Goal: Task Accomplishment & Management: Manage account settings

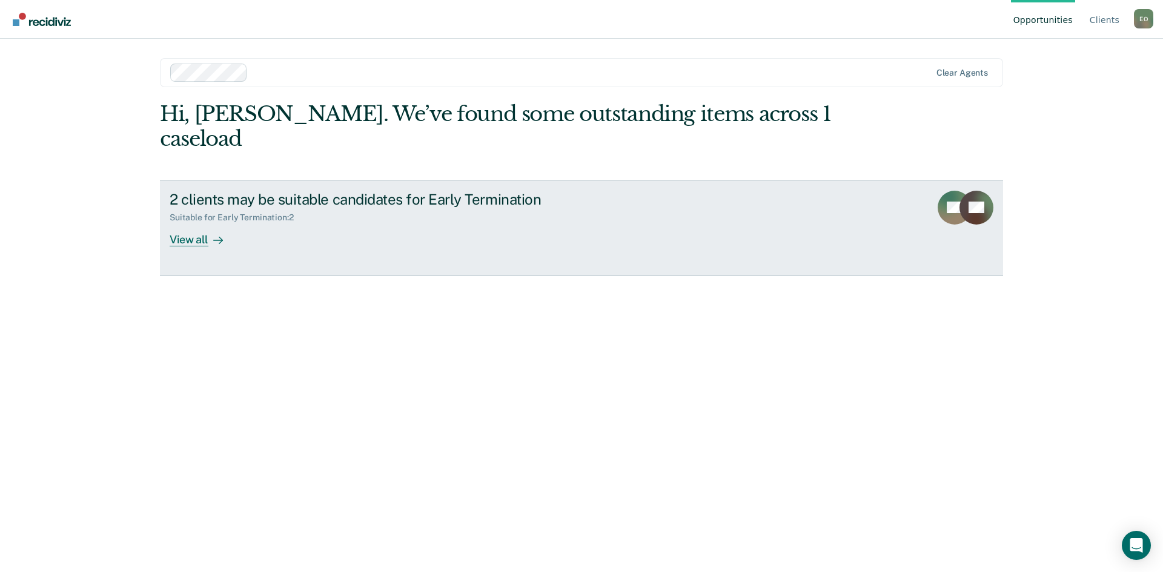
click at [195, 223] on div "View all" at bounding box center [204, 235] width 68 height 24
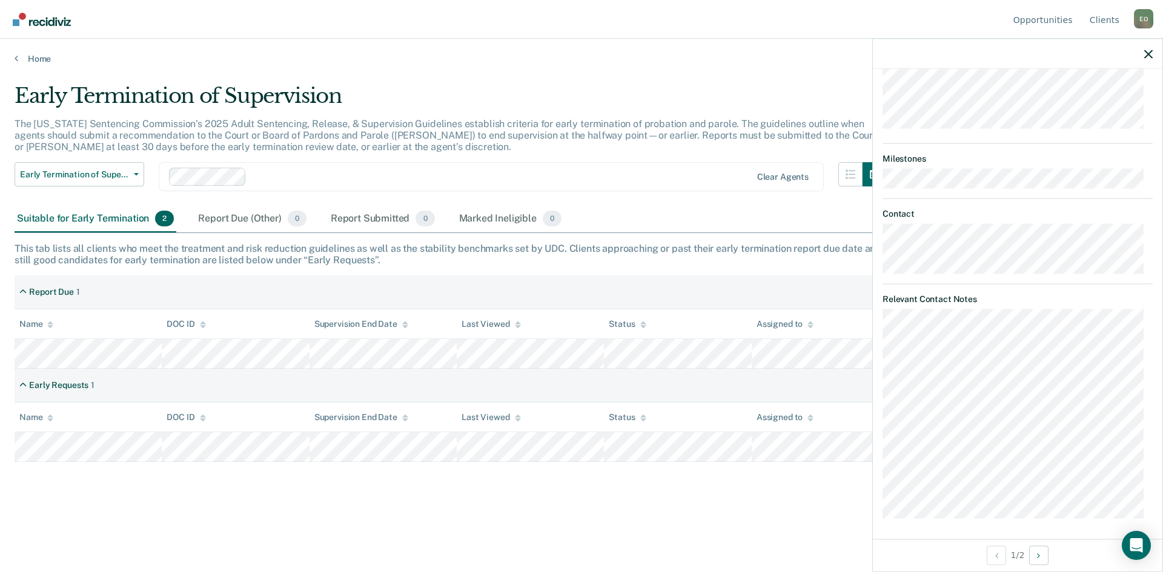
scroll to position [417, 0]
click at [1151, 55] on icon "button" at bounding box center [1148, 54] width 8 height 8
click at [1146, 53] on icon "button" at bounding box center [1148, 54] width 8 height 8
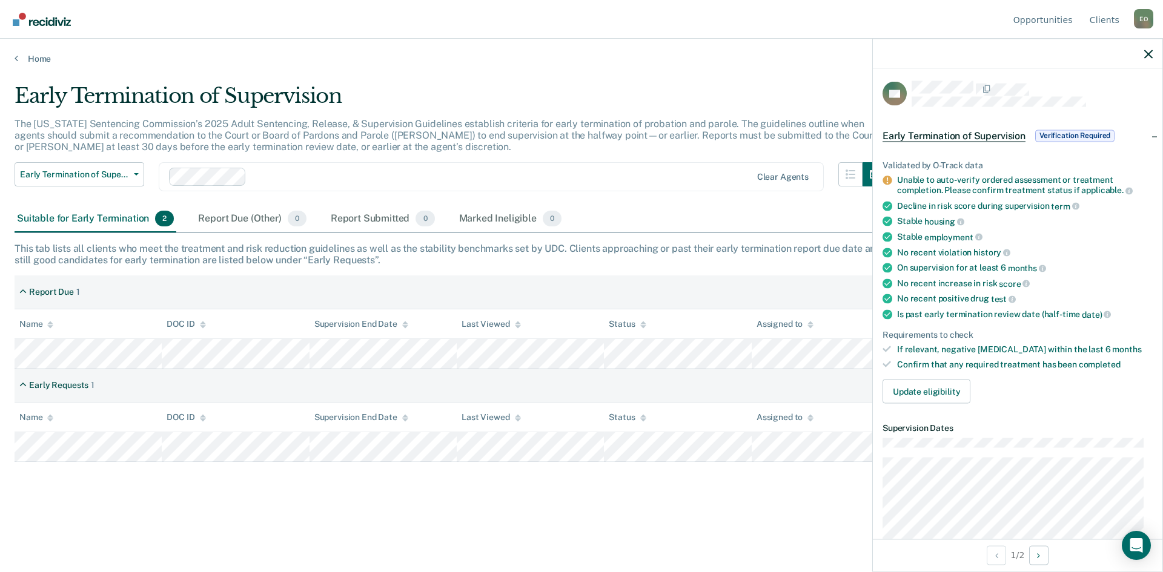
scroll to position [0, 0]
click at [946, 389] on button "Update eligibility" at bounding box center [926, 394] width 88 height 24
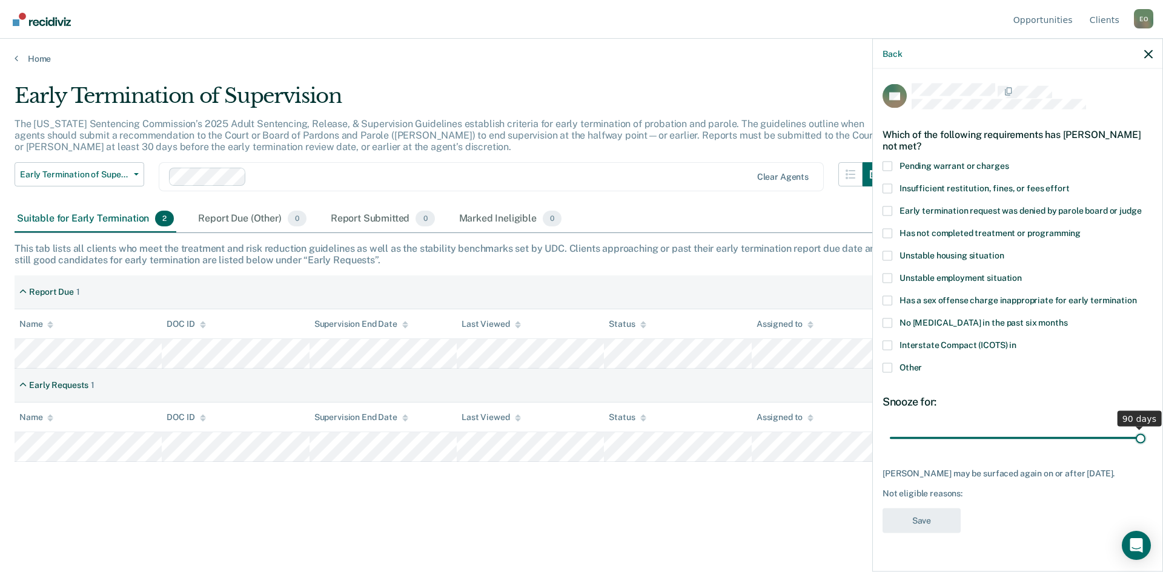
drag, startPoint x: 971, startPoint y: 437, endPoint x: 1145, endPoint y: 442, distance: 173.3
type input "90"
click at [1145, 442] on input "range" at bounding box center [1018, 438] width 256 height 21
click at [887, 367] on span at bounding box center [887, 368] width 10 height 10
click at [922, 363] on input "Other" at bounding box center [922, 363] width 0 height 0
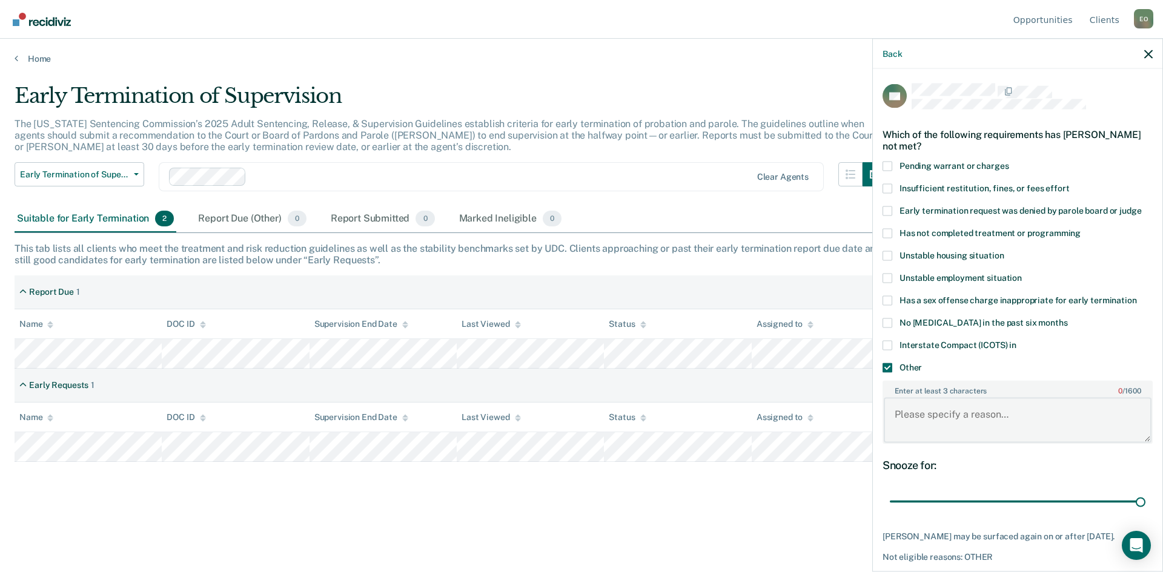
click at [928, 419] on textarea "Enter at least 3 characters 0 / 1600" at bounding box center [1018, 420] width 268 height 45
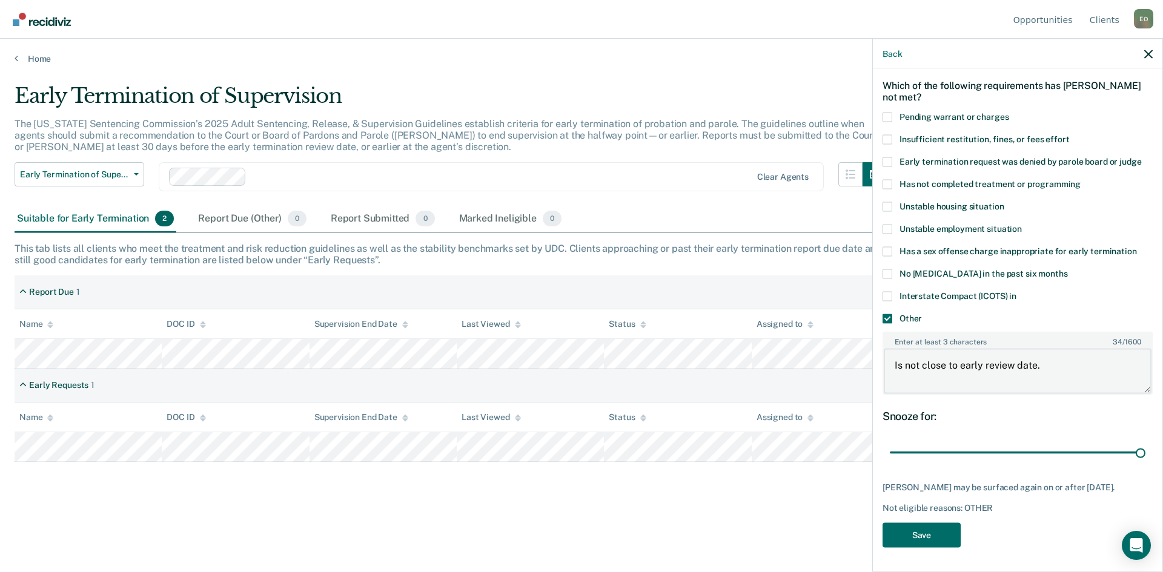
scroll to position [58, 0]
type textarea "Is not close to early review date."
click at [921, 534] on button "Save" at bounding box center [921, 535] width 78 height 25
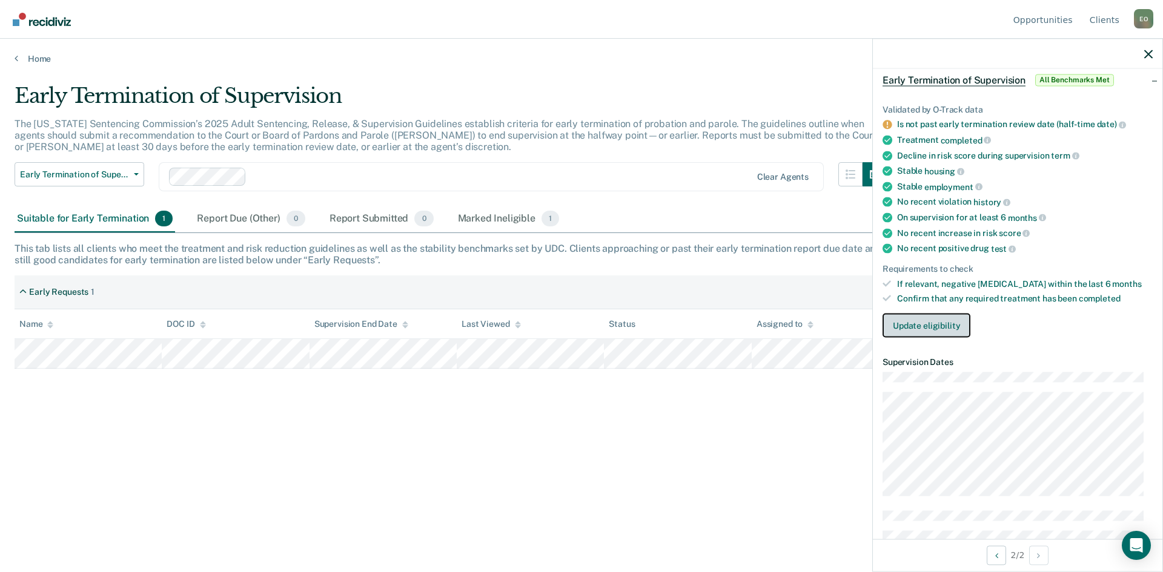
click at [933, 325] on button "Update eligibility" at bounding box center [926, 326] width 88 height 24
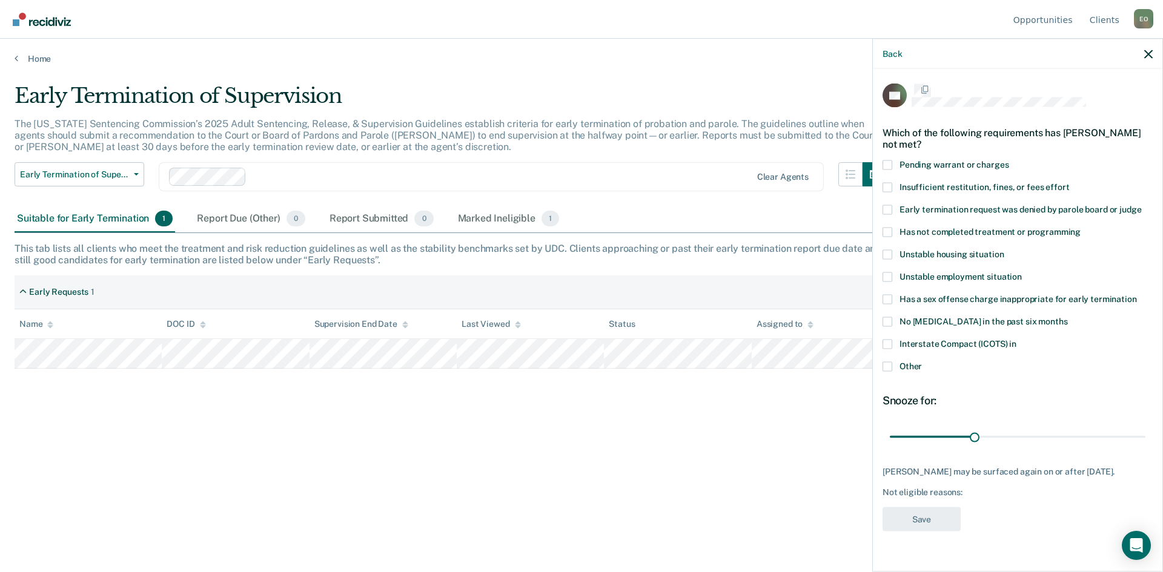
scroll to position [0, 0]
click at [885, 369] on span at bounding box center [887, 368] width 10 height 10
click at [922, 363] on input "Other" at bounding box center [922, 363] width 0 height 0
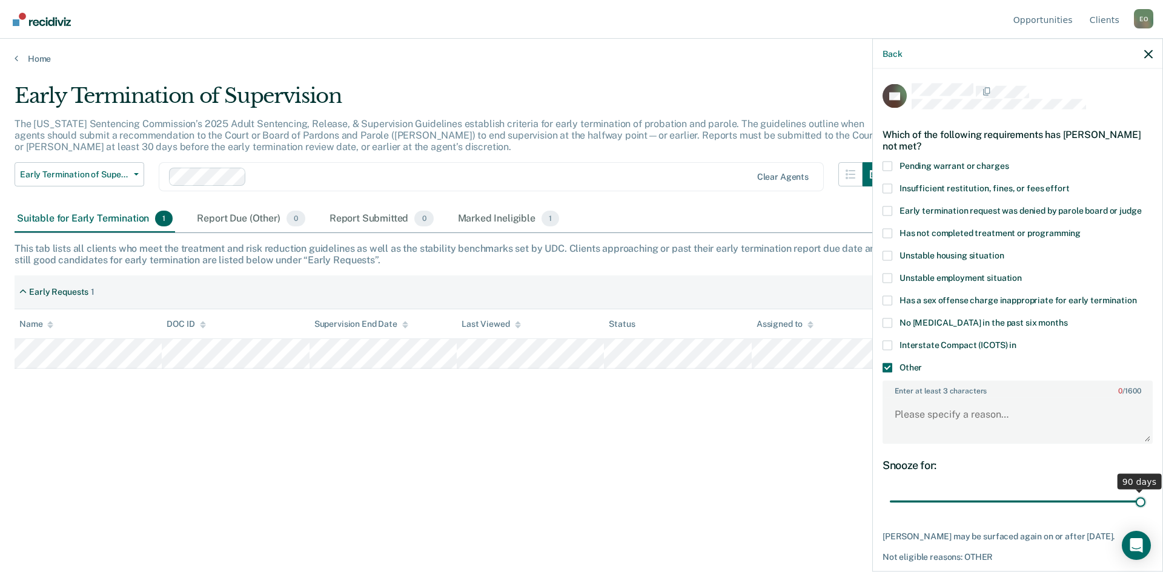
drag, startPoint x: 971, startPoint y: 500, endPoint x: 1149, endPoint y: 494, distance: 178.2
type input "90"
click at [1145, 494] on input "range" at bounding box center [1018, 501] width 256 height 21
click at [988, 412] on textarea "Enter at least 3 characters 0 / 1600" at bounding box center [1018, 420] width 268 height 45
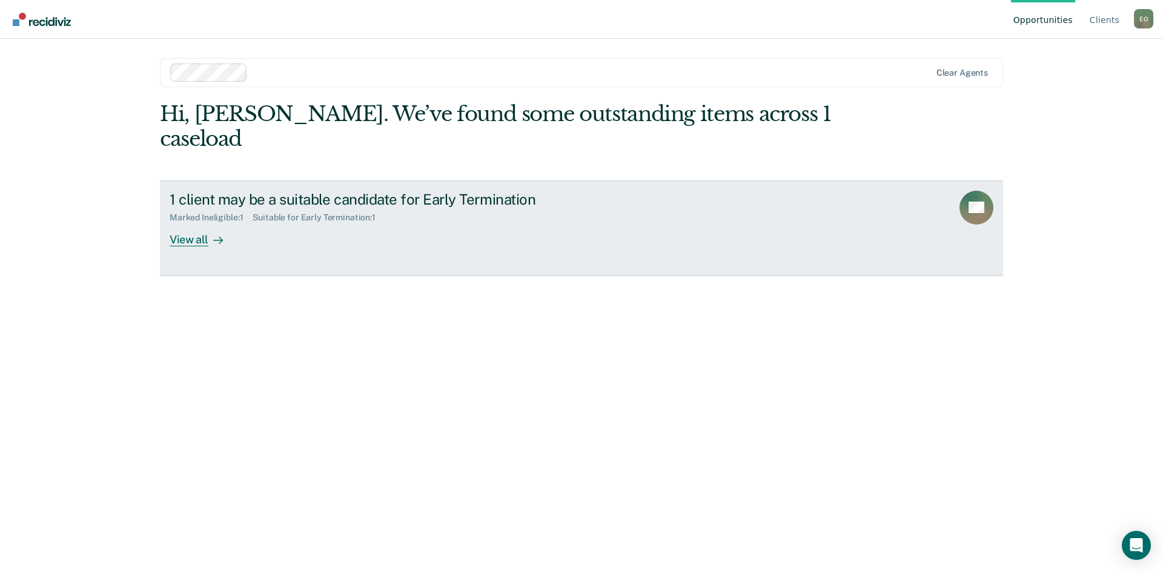
click at [192, 223] on div "View all" at bounding box center [204, 235] width 68 height 24
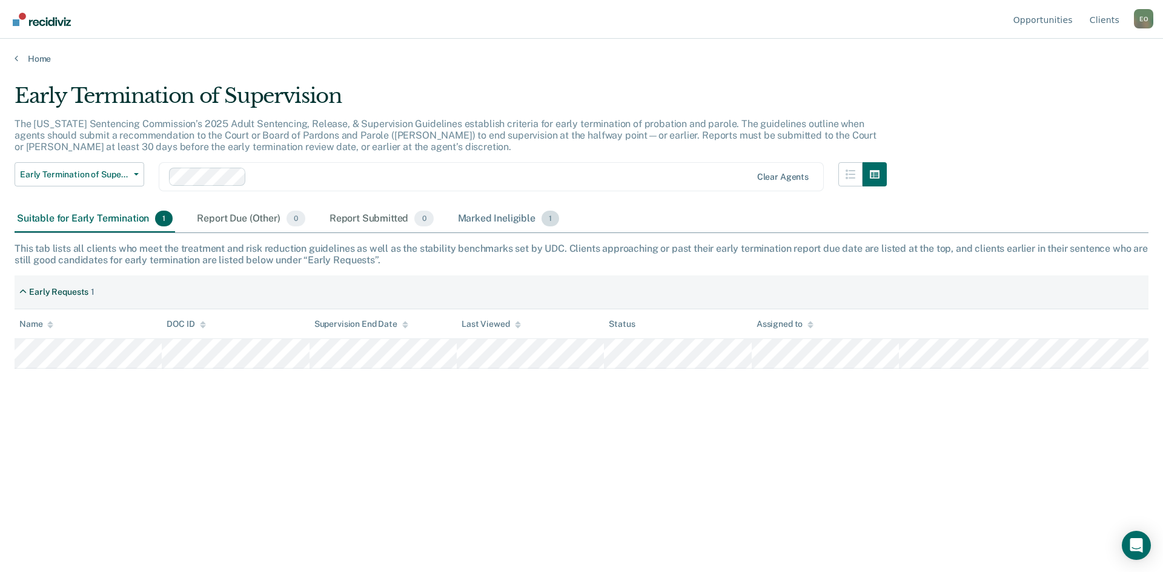
click at [485, 219] on div "Marked Ineligible 1" at bounding box center [508, 219] width 107 height 27
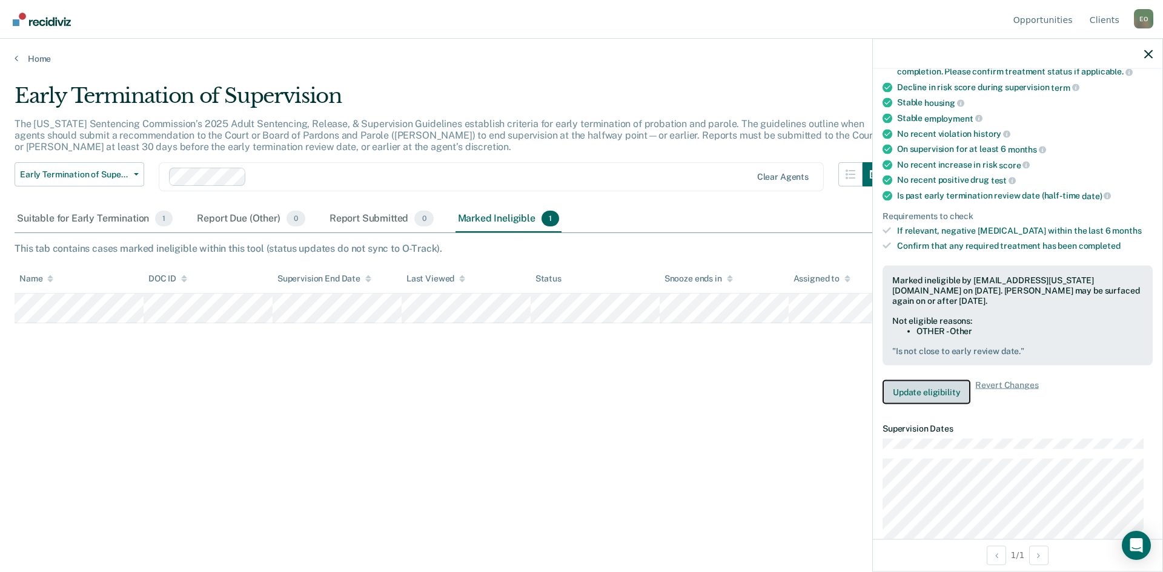
click at [934, 388] on button "Update eligibility" at bounding box center [926, 392] width 88 height 24
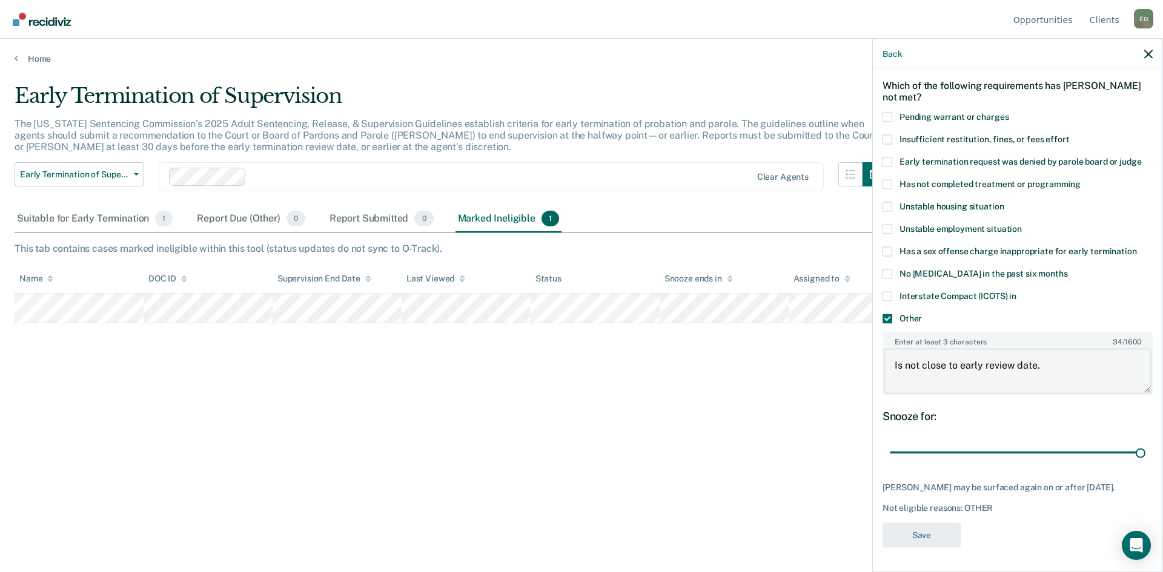
drag, startPoint x: 1042, startPoint y: 351, endPoint x: 862, endPoint y: 343, distance: 180.1
click at [847, 343] on body "Looks like you’re using Internet Explorer 11. For faster loading and a better e…" at bounding box center [581, 286] width 1163 height 572
click at [887, 314] on span at bounding box center [887, 319] width 10 height 10
click at [922, 314] on input "Other" at bounding box center [922, 314] width 0 height 0
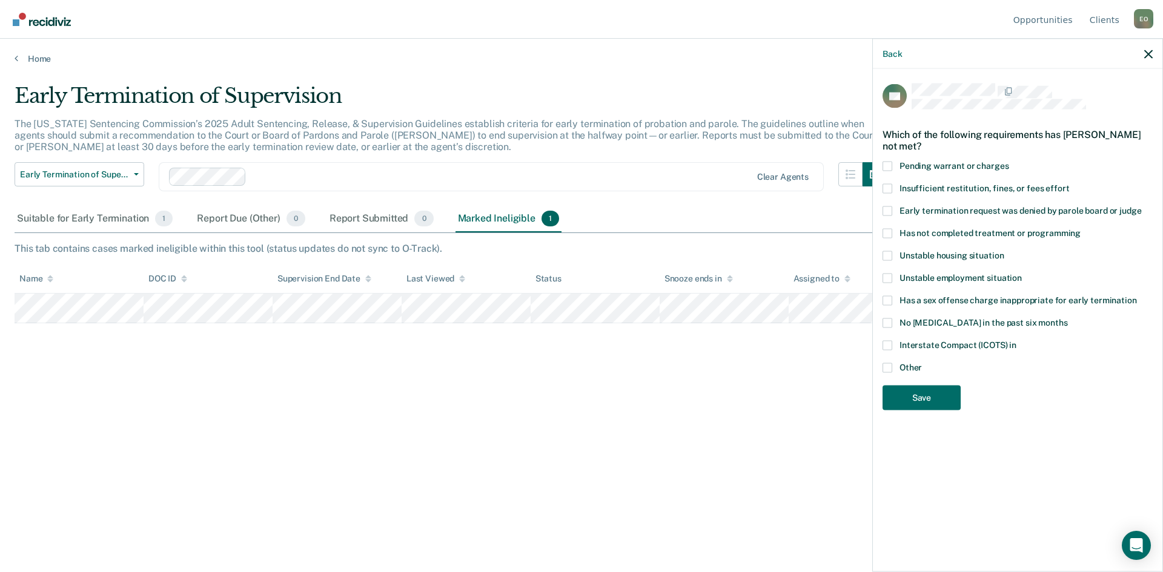
click at [888, 236] on span at bounding box center [887, 233] width 10 height 10
click at [1080, 228] on input "Has not completed treatment or programming" at bounding box center [1080, 228] width 0 height 0
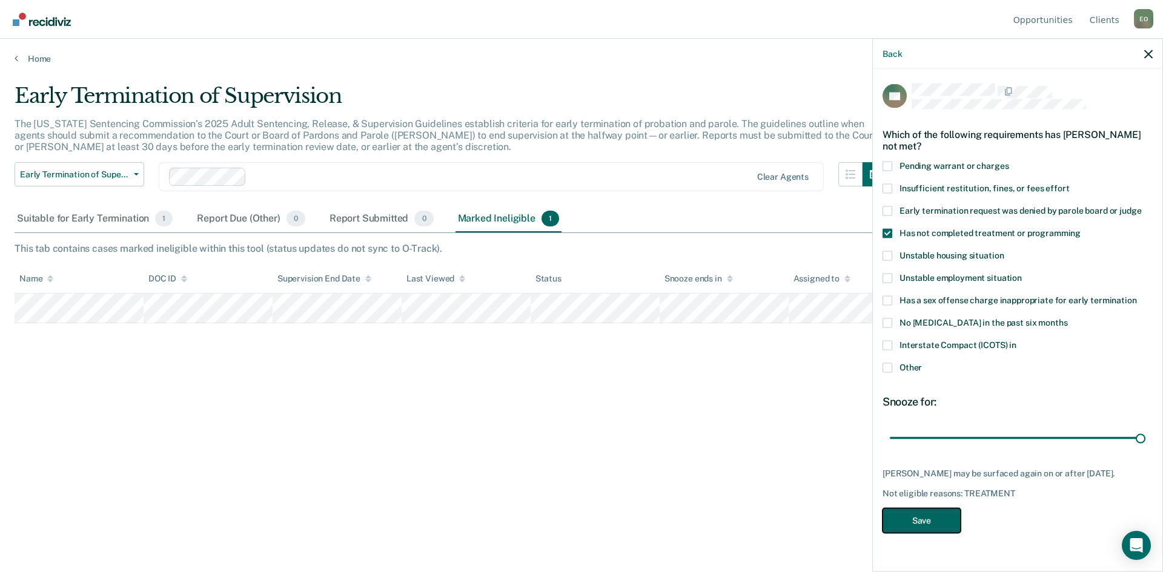
click at [947, 520] on button "Save" at bounding box center [921, 520] width 78 height 25
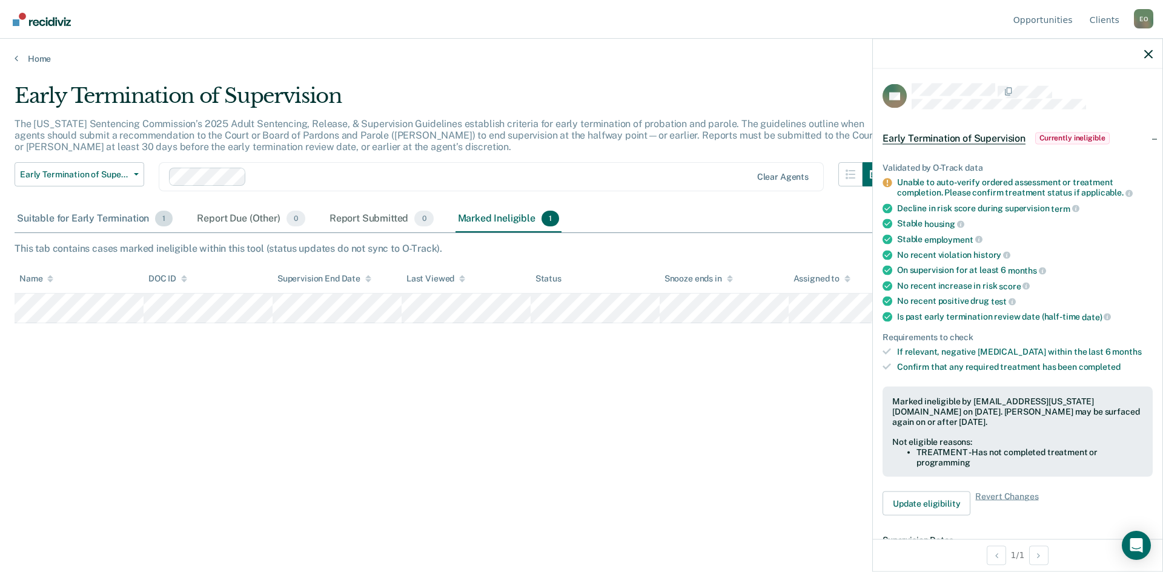
click at [98, 219] on div "Suitable for Early Termination 1" at bounding box center [95, 219] width 160 height 27
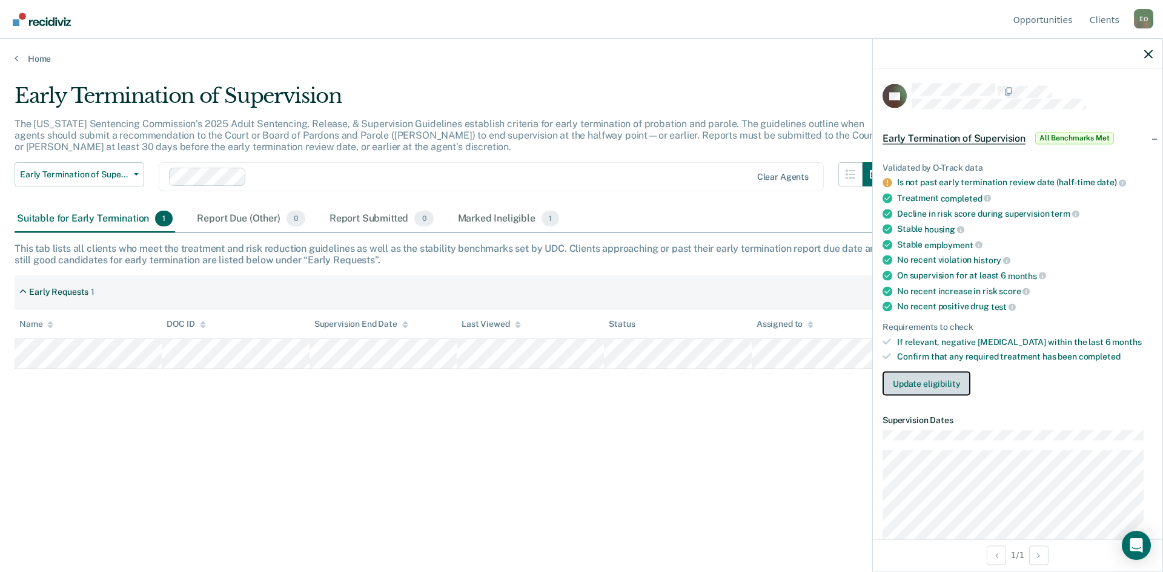
click at [929, 380] on button "Update eligibility" at bounding box center [926, 384] width 88 height 24
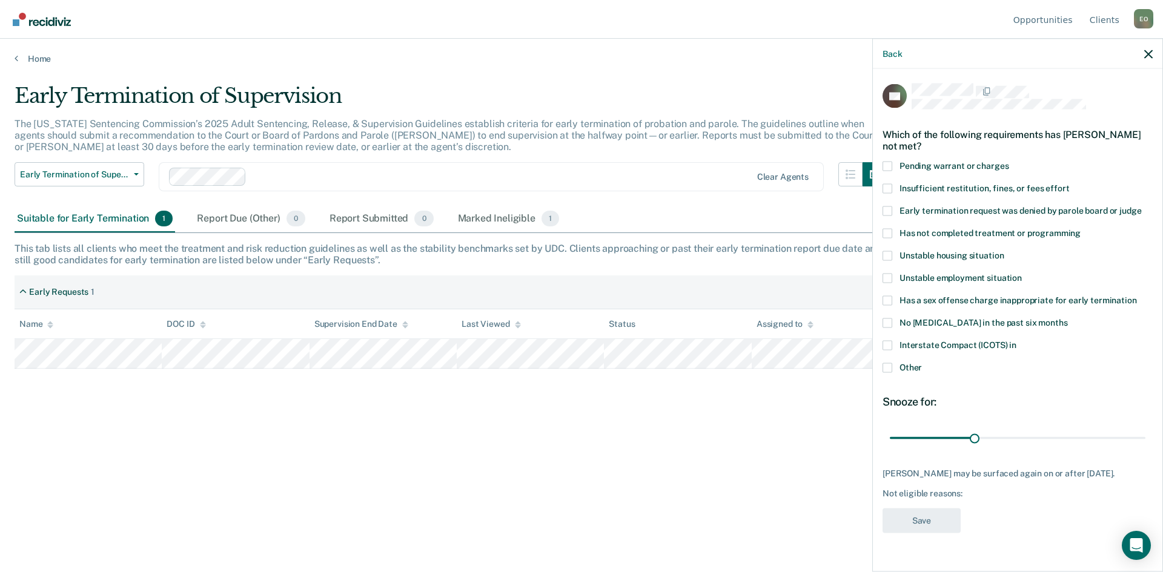
click at [885, 366] on span at bounding box center [887, 368] width 10 height 10
click at [922, 363] on input "Other" at bounding box center [922, 363] width 0 height 0
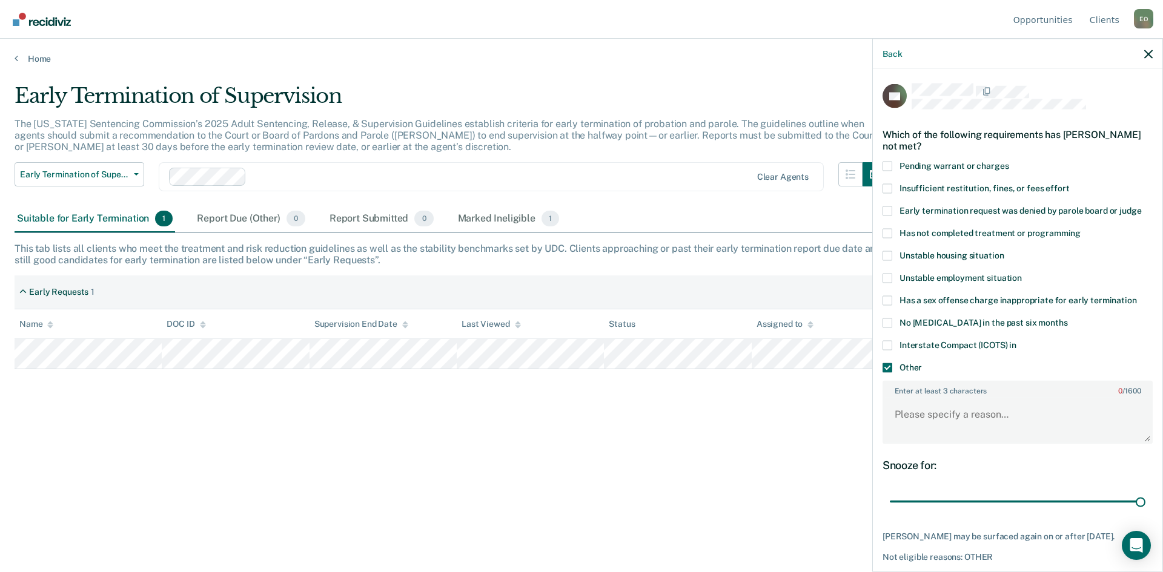
drag, startPoint x: 971, startPoint y: 500, endPoint x: 1158, endPoint y: 518, distance: 188.0
type input "90"
click at [1145, 512] on input "range" at bounding box center [1018, 501] width 256 height 21
click at [1016, 420] on textarea "Enter at least 3 characters 0 / 1600" at bounding box center [1018, 420] width 268 height 45
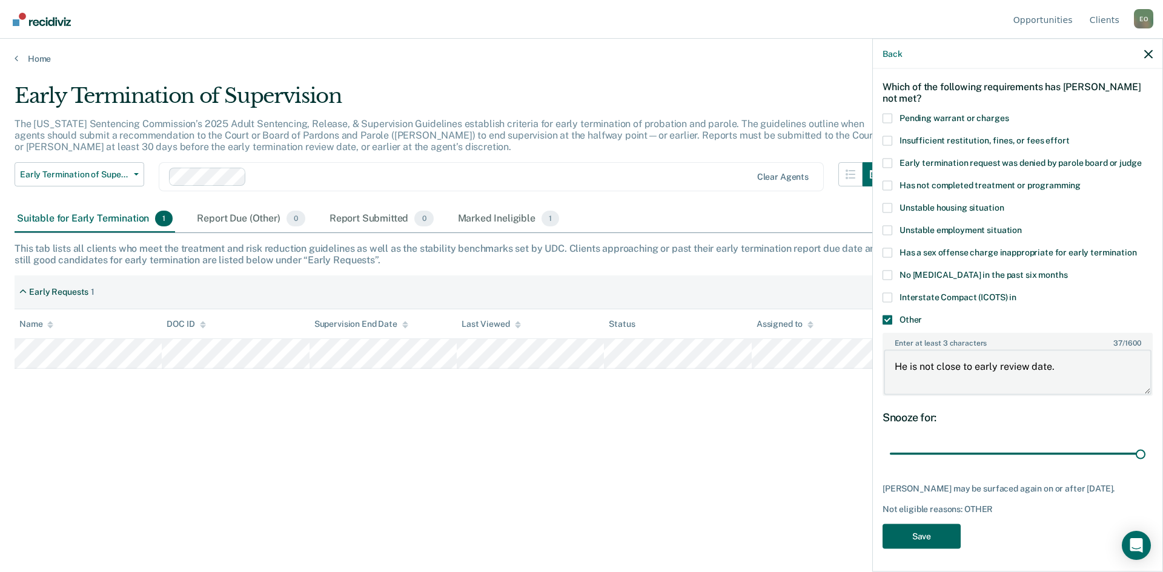
type textarea "He is not close to early review date."
click at [914, 534] on button "Save" at bounding box center [921, 536] width 78 height 25
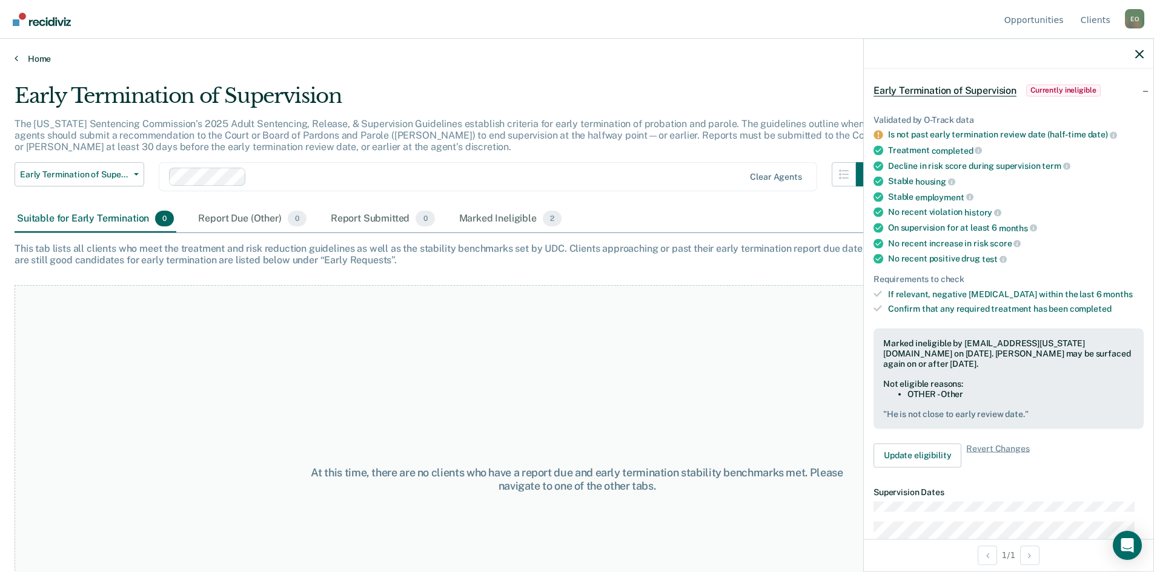
click at [30, 58] on link "Home" at bounding box center [577, 58] width 1125 height 11
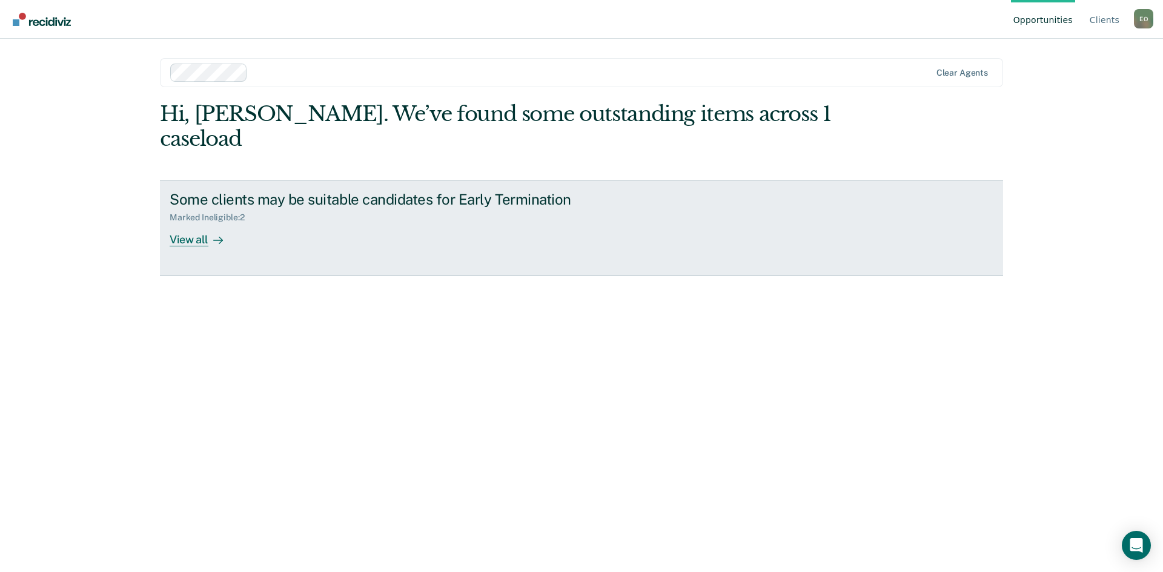
click at [213, 236] on icon at bounding box center [218, 241] width 10 height 10
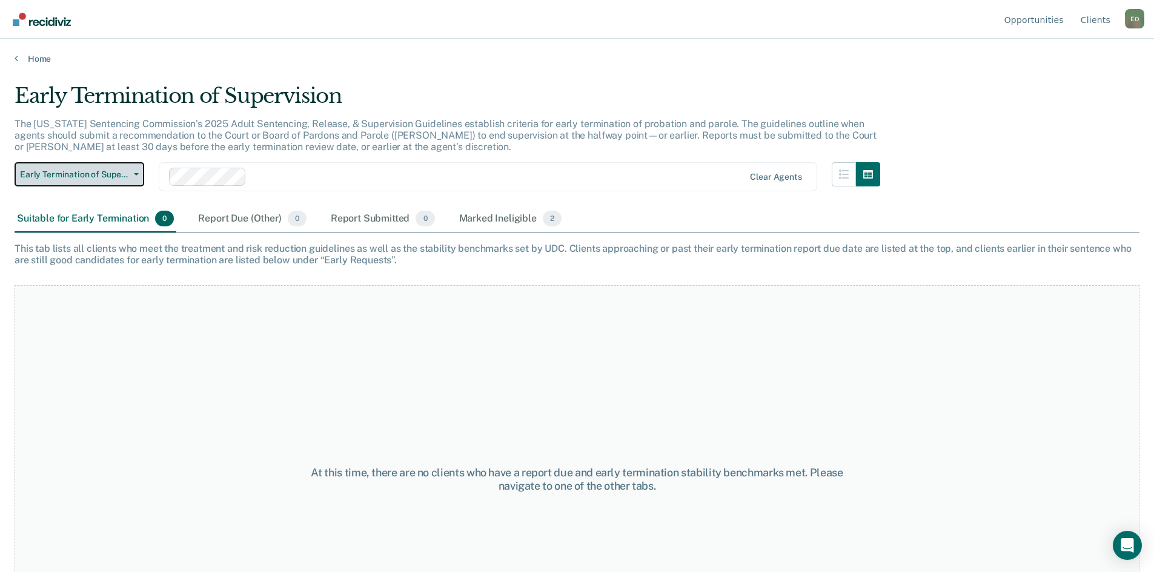
click at [138, 177] on button "Early Termination of Supervision" at bounding box center [80, 174] width 130 height 24
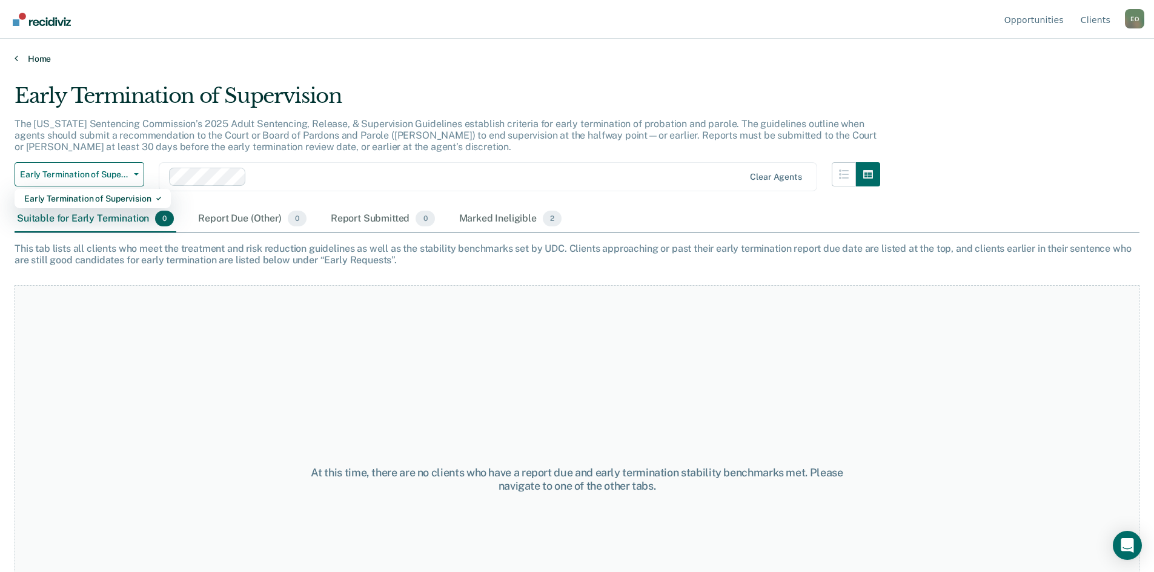
click at [52, 59] on link "Home" at bounding box center [577, 58] width 1125 height 11
click at [1036, 21] on link "Opportunities" at bounding box center [1034, 19] width 64 height 39
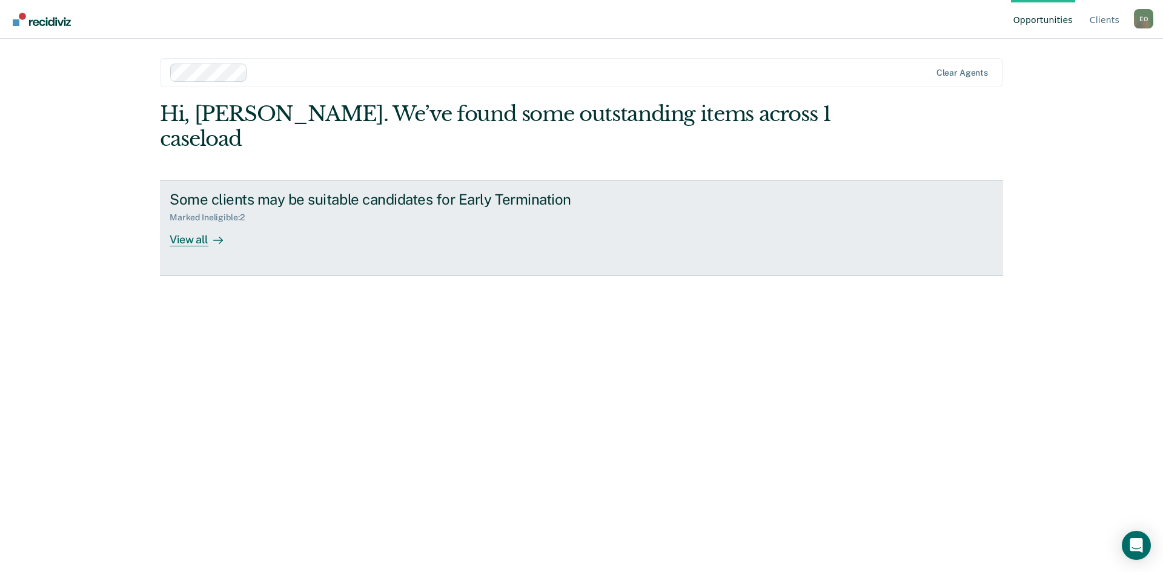
click at [205, 223] on div "View all" at bounding box center [204, 235] width 68 height 24
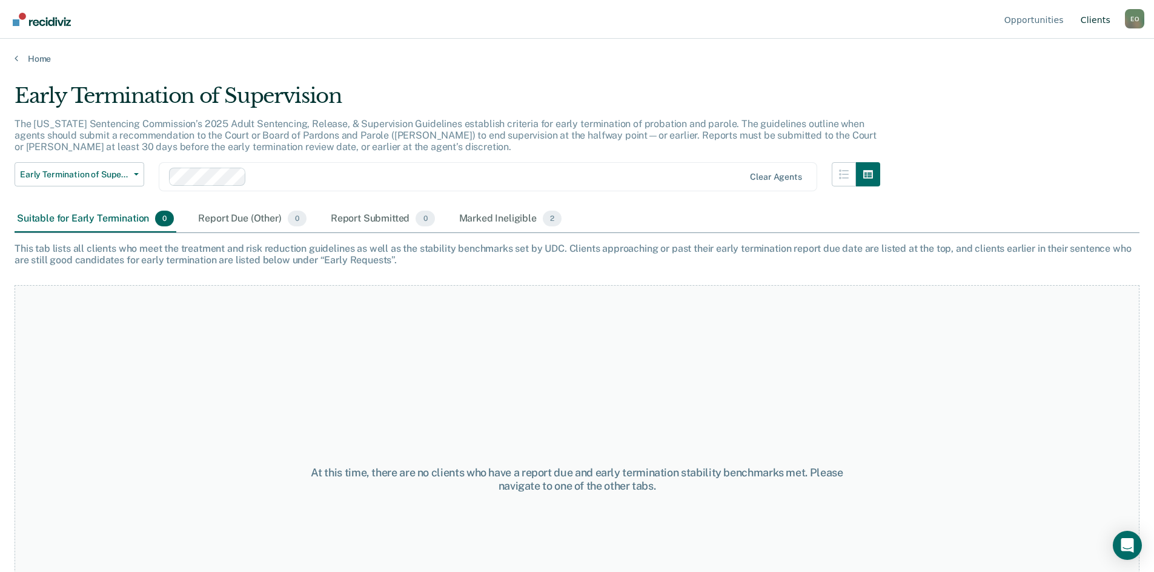
click at [1098, 21] on link "Client s" at bounding box center [1095, 19] width 35 height 39
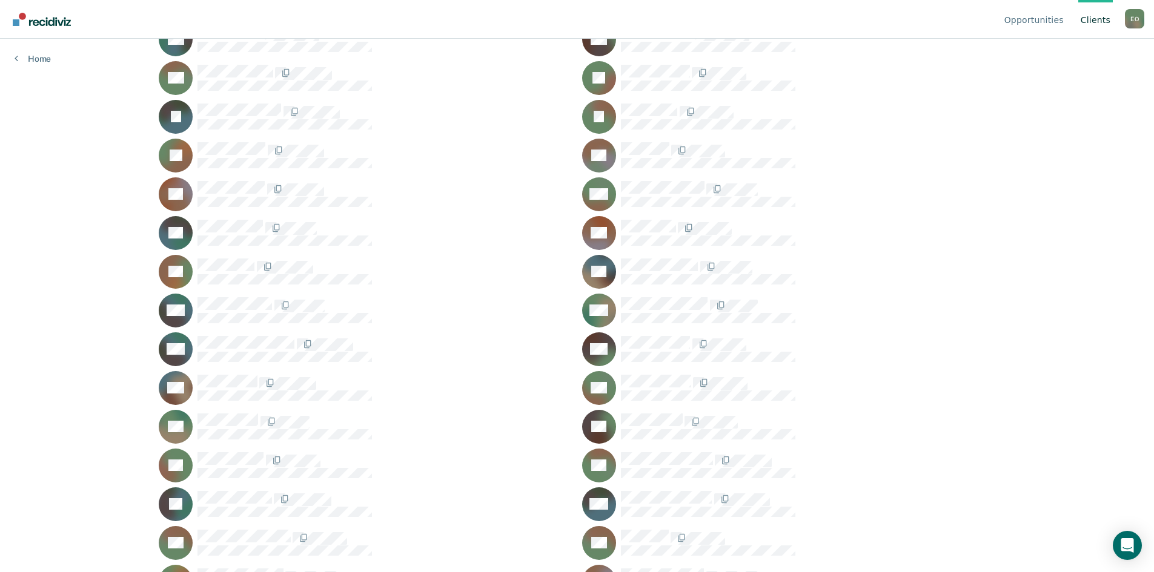
scroll to position [485, 0]
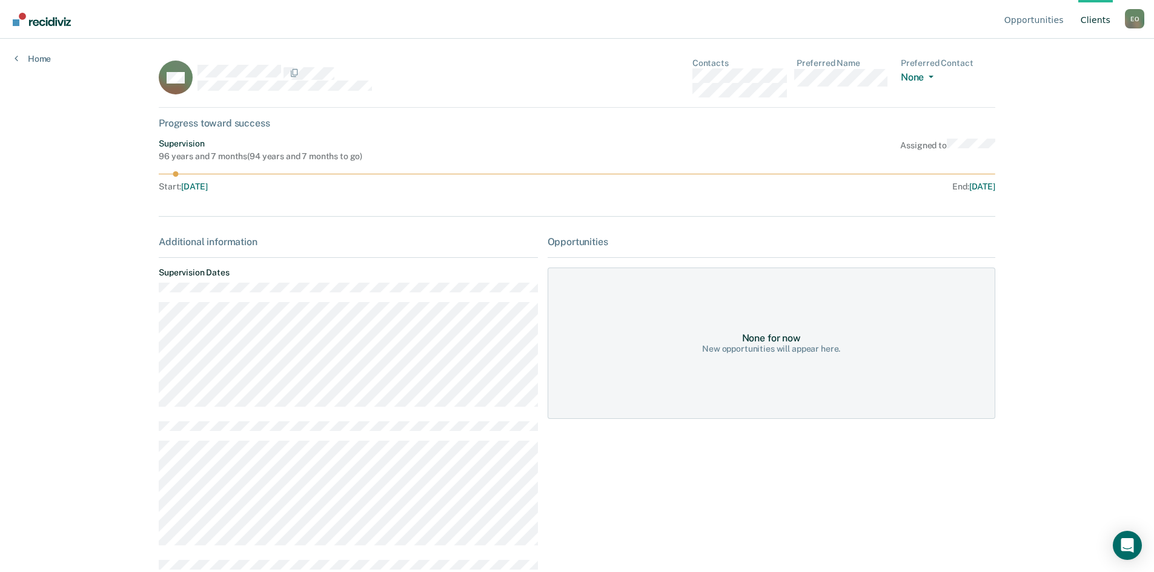
drag, startPoint x: 171, startPoint y: 174, endPoint x: 257, endPoint y: 183, distance: 86.5
click at [260, 183] on div "Supervision 96 years and 7 months ( 94 years and 7 months to go ) Assigned to S…" at bounding box center [577, 168] width 836 height 58
click at [173, 174] on circle at bounding box center [175, 173] width 5 height 5
drag, startPoint x: 172, startPoint y: 174, endPoint x: 242, endPoint y: 173, distance: 69.7
click at [242, 173] on icon at bounding box center [577, 173] width 836 height 5
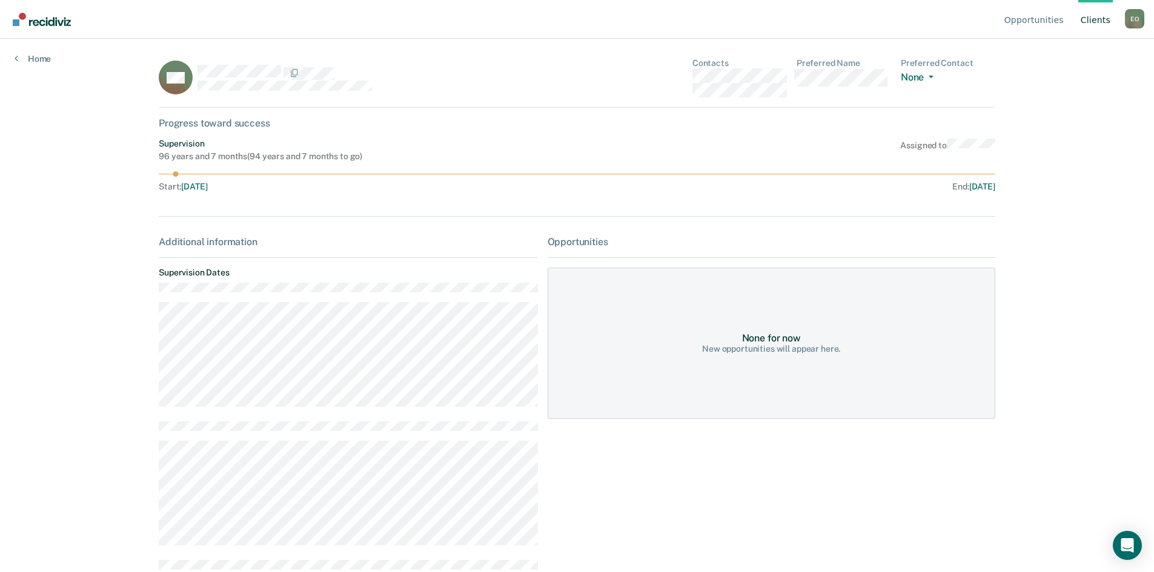
click at [291, 213] on div "MK Contacts Preferred Name Preferred Contact None Call Text Email None Progress…" at bounding box center [577, 427] width 836 height 739
drag, startPoint x: 171, startPoint y: 174, endPoint x: 150, endPoint y: 176, distance: 21.2
click at [150, 176] on main "MK Contacts Preferred Name Preferred Contact None Call Text Email None Progress…" at bounding box center [576, 291] width 865 height 504
drag, startPoint x: 171, startPoint y: 174, endPoint x: 317, endPoint y: 179, distance: 145.4
click at [317, 179] on div "Supervision 96 years and 7 months ( 94 years and 7 months to go ) Assigned to S…" at bounding box center [577, 168] width 836 height 58
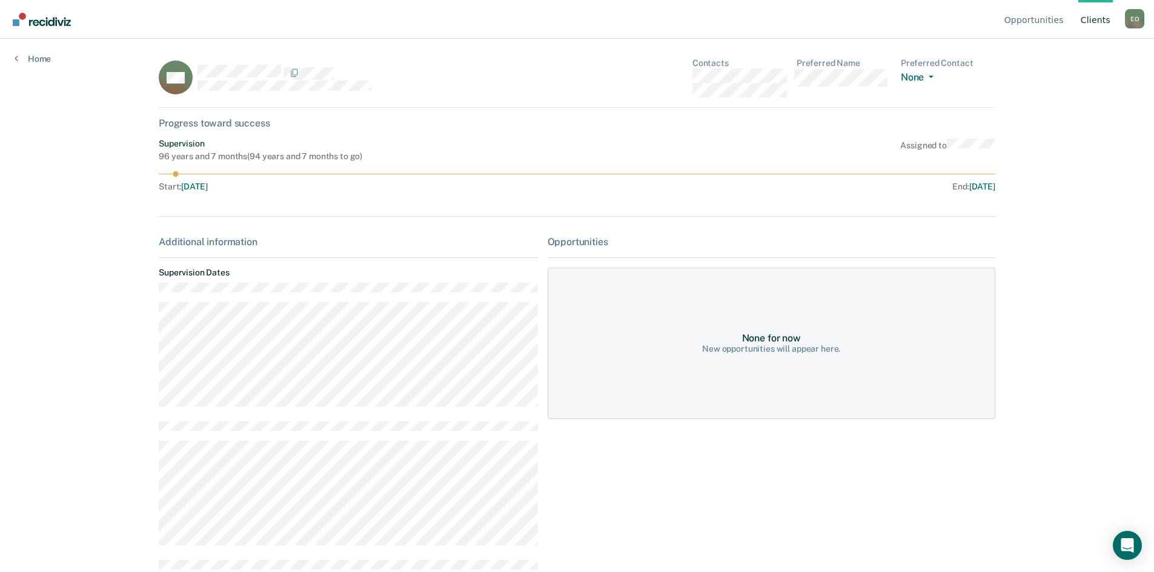
click at [318, 177] on div "Supervision 96 years and 7 months ( 94 years and 7 months to go ) Assigned to S…" at bounding box center [577, 168] width 836 height 58
click at [50, 59] on link "Home" at bounding box center [33, 58] width 36 height 11
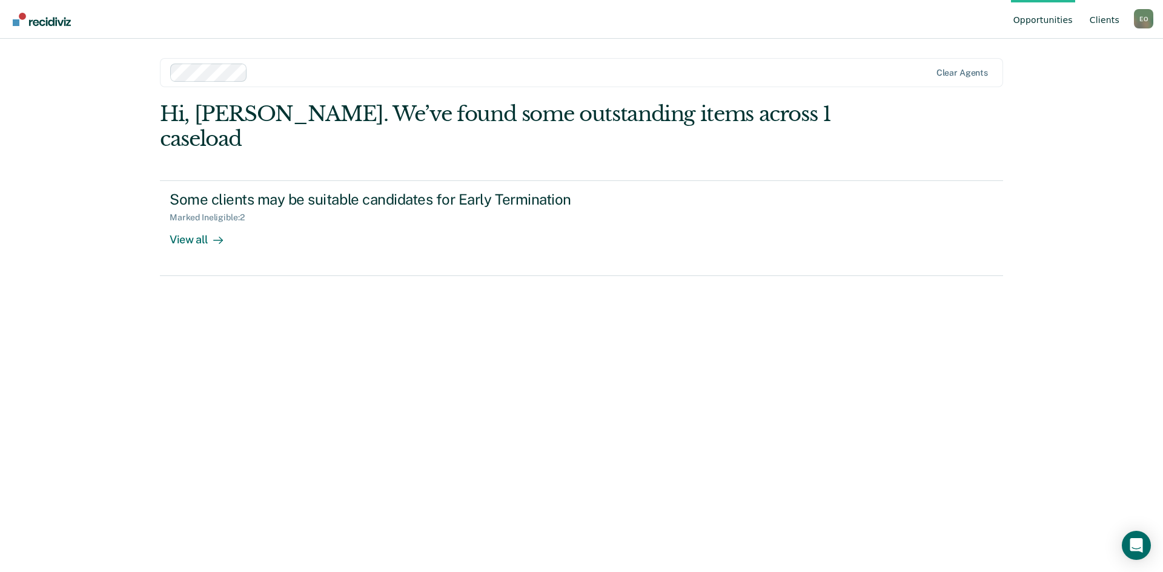
click at [1102, 19] on link "Client s" at bounding box center [1104, 19] width 35 height 39
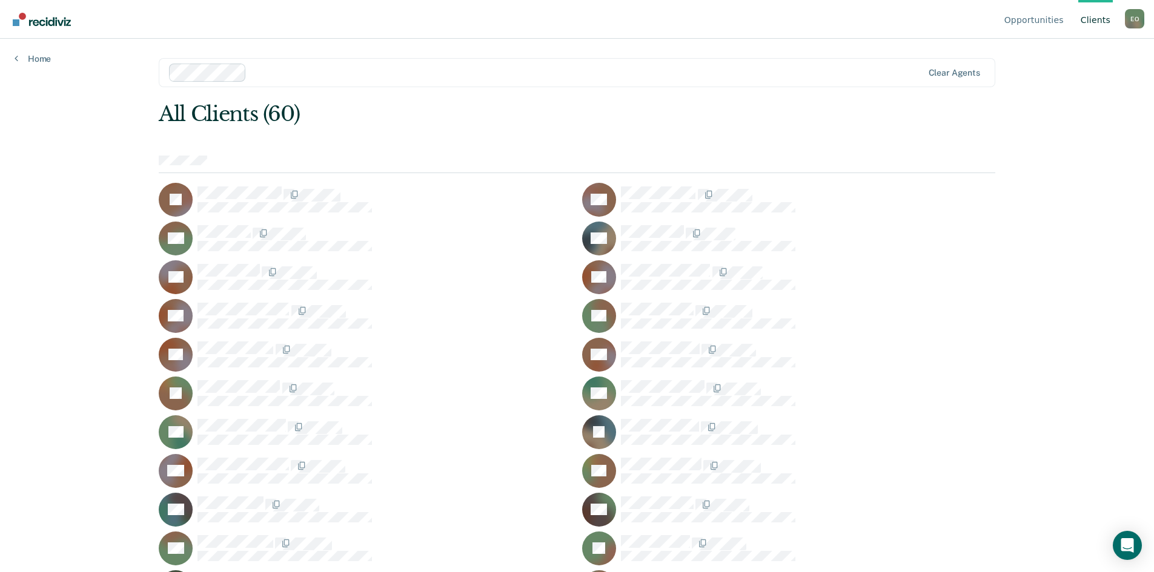
click at [231, 184] on div "[PERSON_NAME]" at bounding box center [365, 200] width 413 height 34
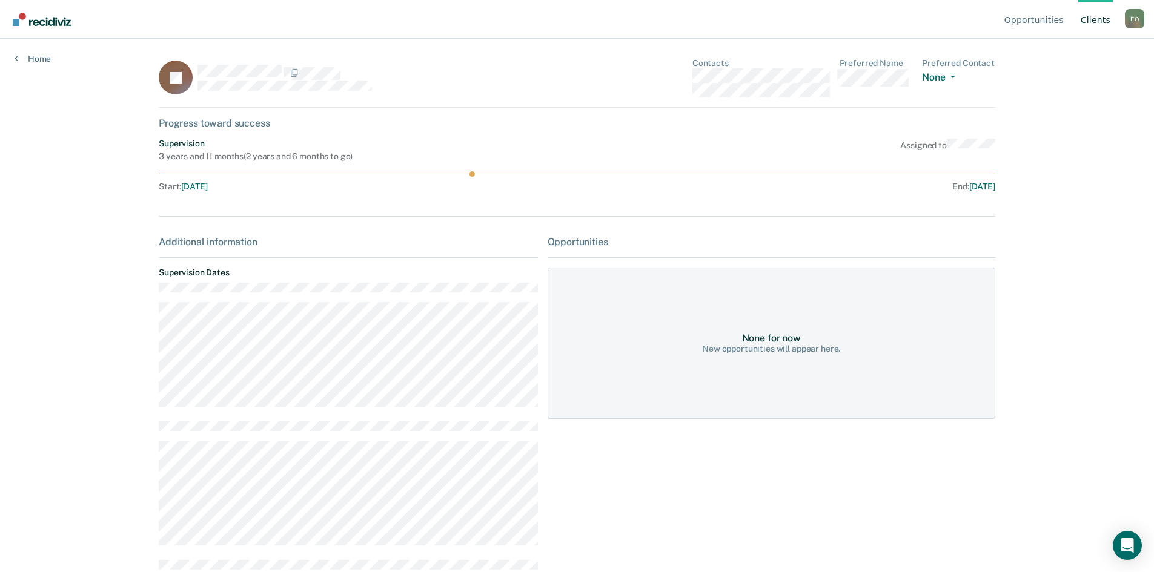
drag, startPoint x: 469, startPoint y: 174, endPoint x: 488, endPoint y: 174, distance: 19.4
click at [488, 174] on icon at bounding box center [577, 173] width 836 height 5
click at [775, 342] on div "None for now" at bounding box center [771, 338] width 59 height 12
click at [32, 55] on link "Home" at bounding box center [33, 58] width 36 height 11
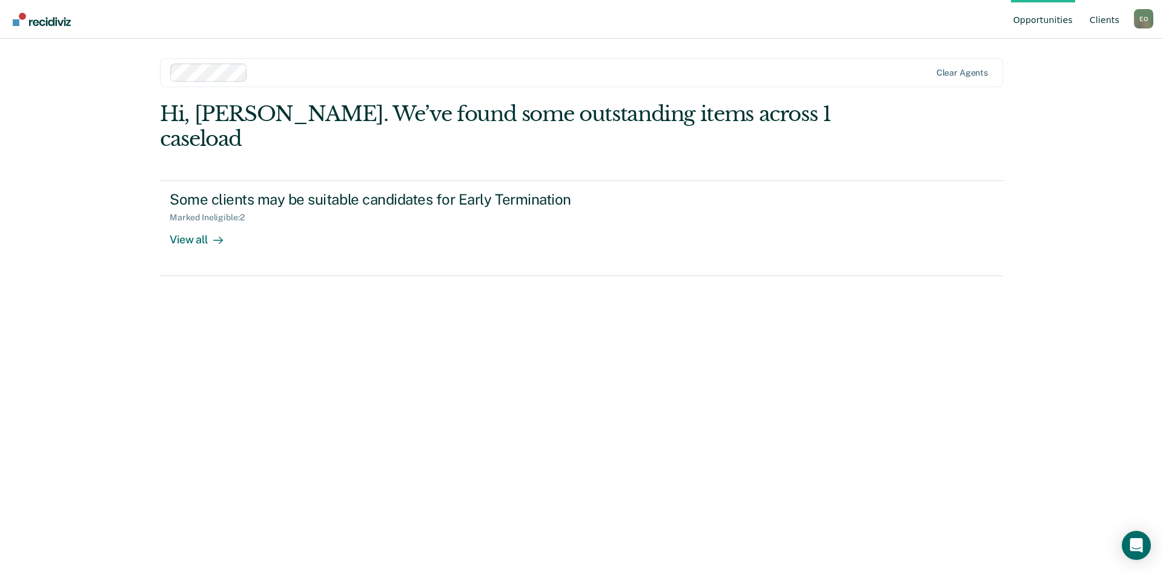
click at [1100, 19] on link "Client s" at bounding box center [1104, 19] width 35 height 39
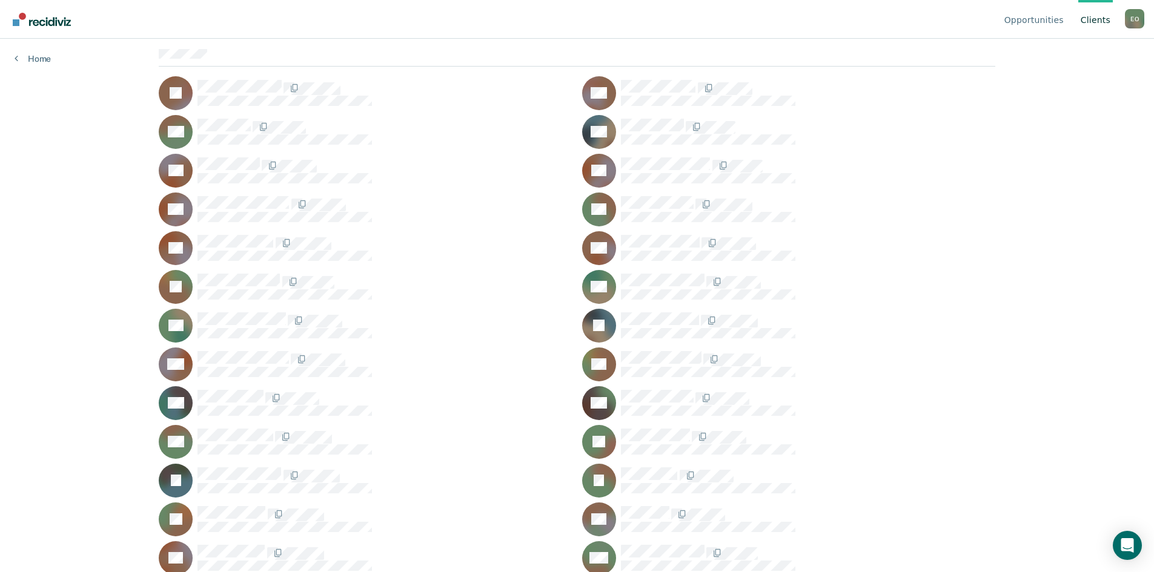
scroll to position [121, 0]
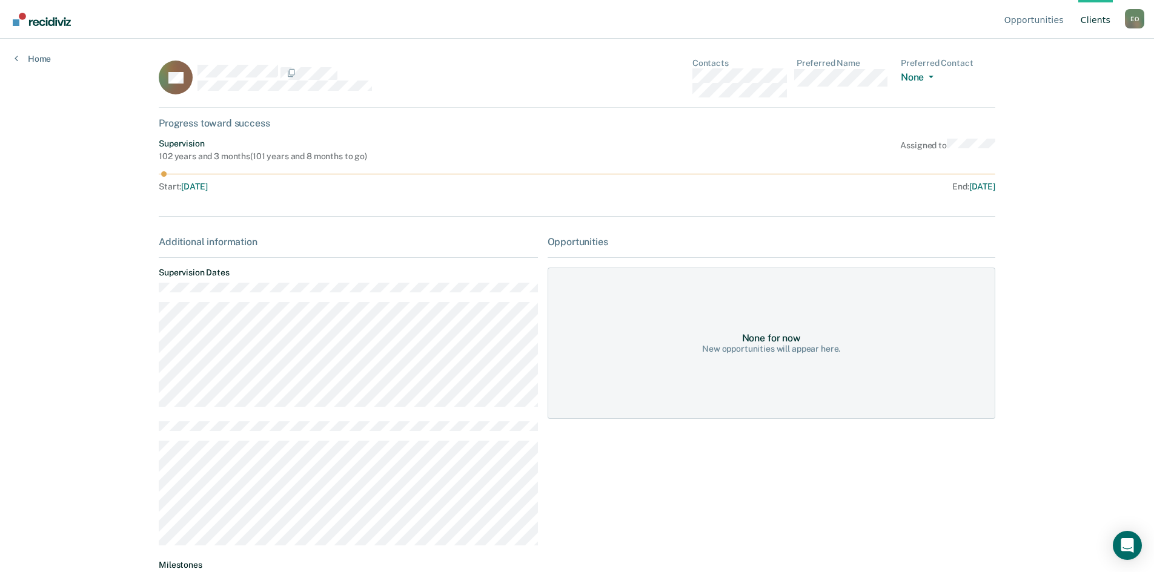
click at [207, 184] on span "[DATE]" at bounding box center [194, 187] width 26 height 10
click at [36, 58] on link "Home" at bounding box center [33, 58] width 36 height 11
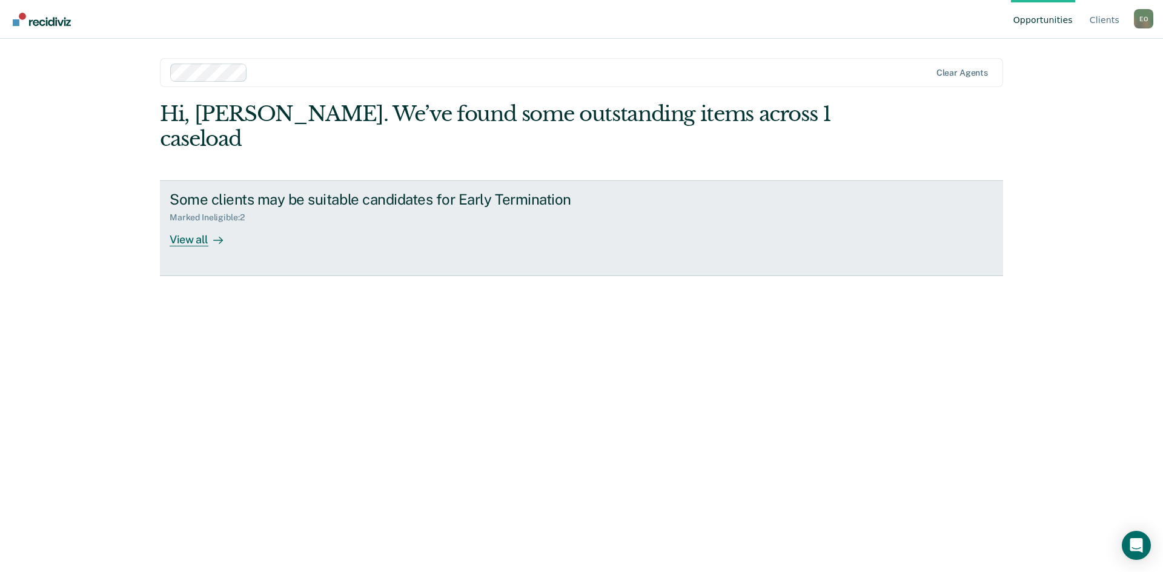
click at [209, 213] on div "Marked Ineligible : 2" at bounding box center [212, 218] width 84 height 10
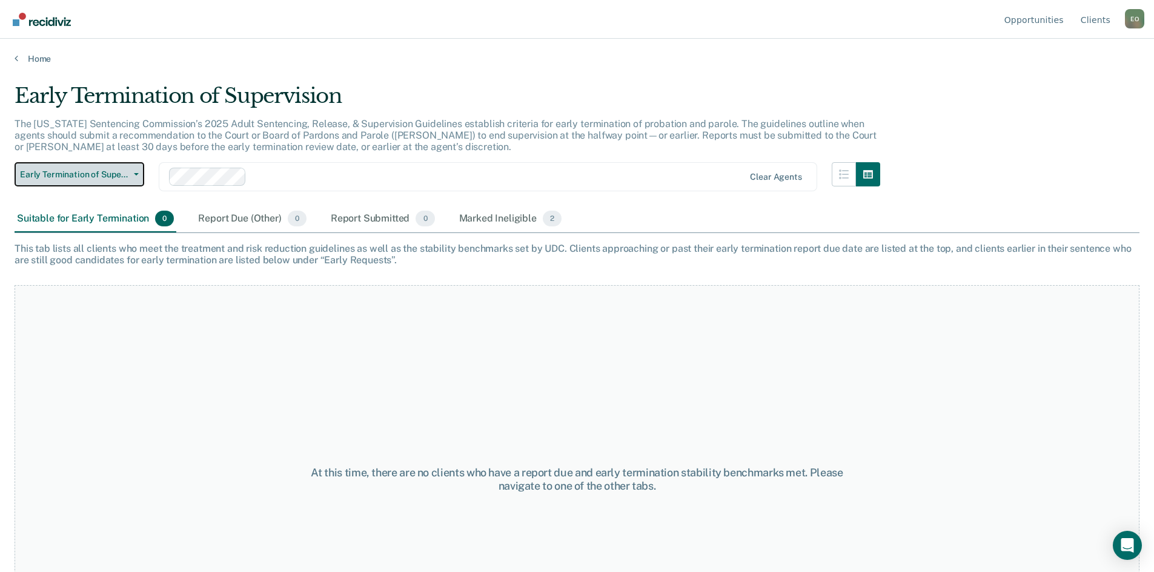
click at [110, 176] on span "Early Termination of Supervision" at bounding box center [74, 175] width 109 height 10
click at [112, 176] on span "Early Termination of Supervision" at bounding box center [74, 175] width 109 height 10
click at [225, 216] on div "Report Due (Other) 0" at bounding box center [252, 219] width 113 height 27
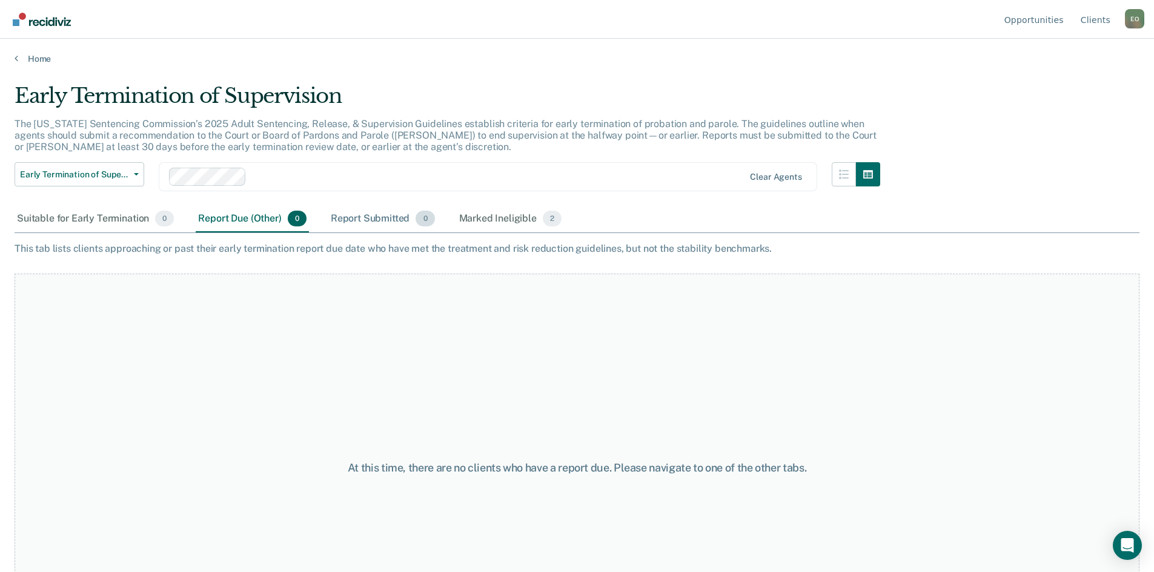
click at [386, 219] on div "Report Submitted 0" at bounding box center [382, 219] width 109 height 27
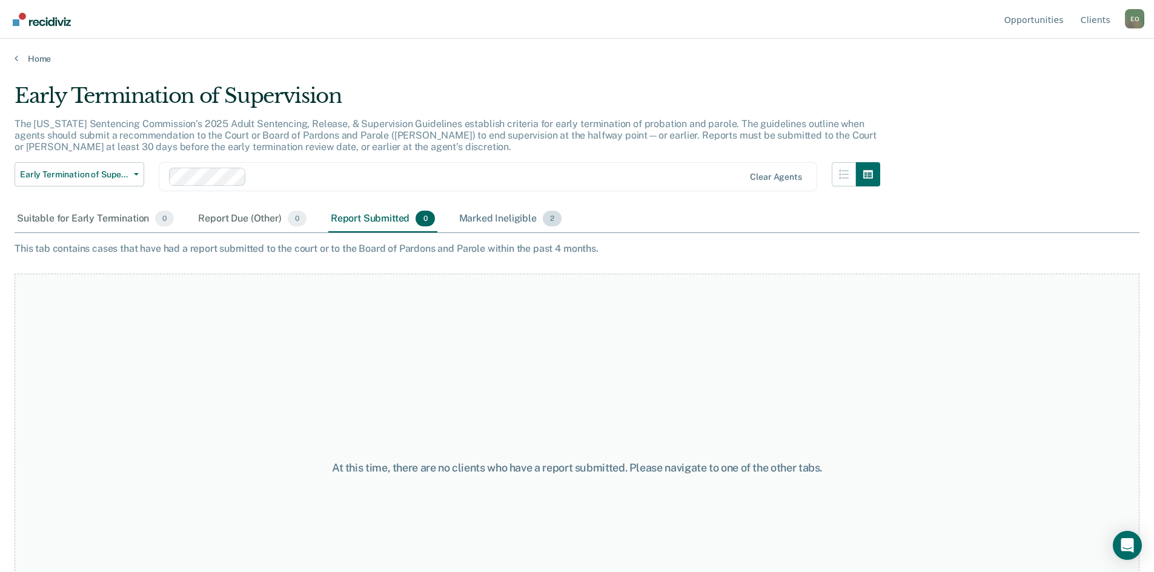
click at [483, 214] on div "Marked Ineligible 2" at bounding box center [511, 219] width 108 height 27
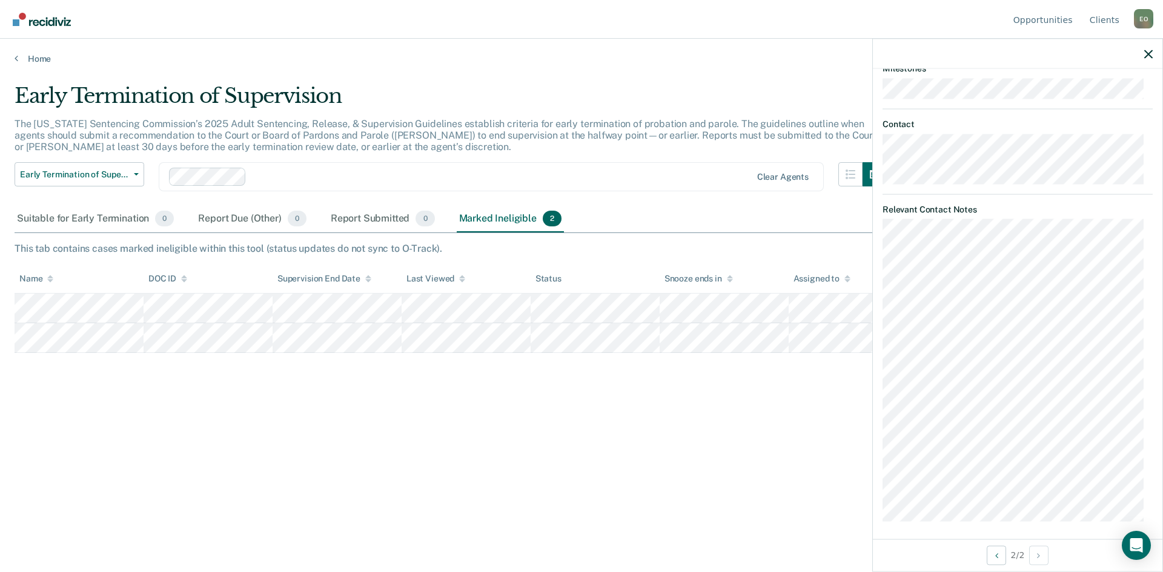
scroll to position [918, 0]
click at [1130, 547] on icon "Open Intercom Messenger" at bounding box center [1136, 546] width 16 height 16
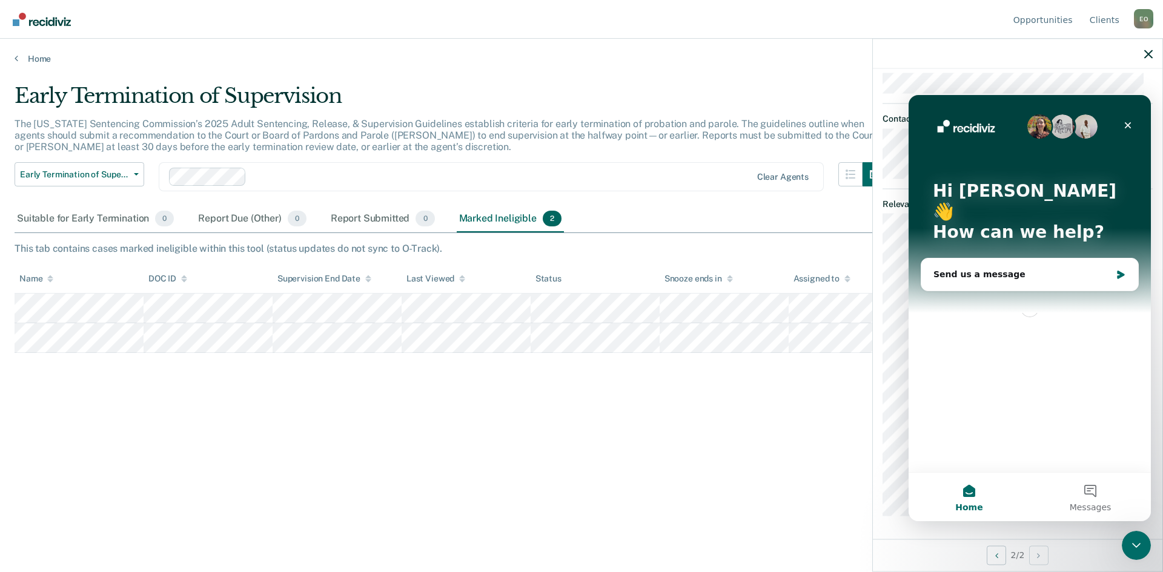
scroll to position [0, 0]
click at [1128, 121] on icon "Close" at bounding box center [1128, 126] width 10 height 10
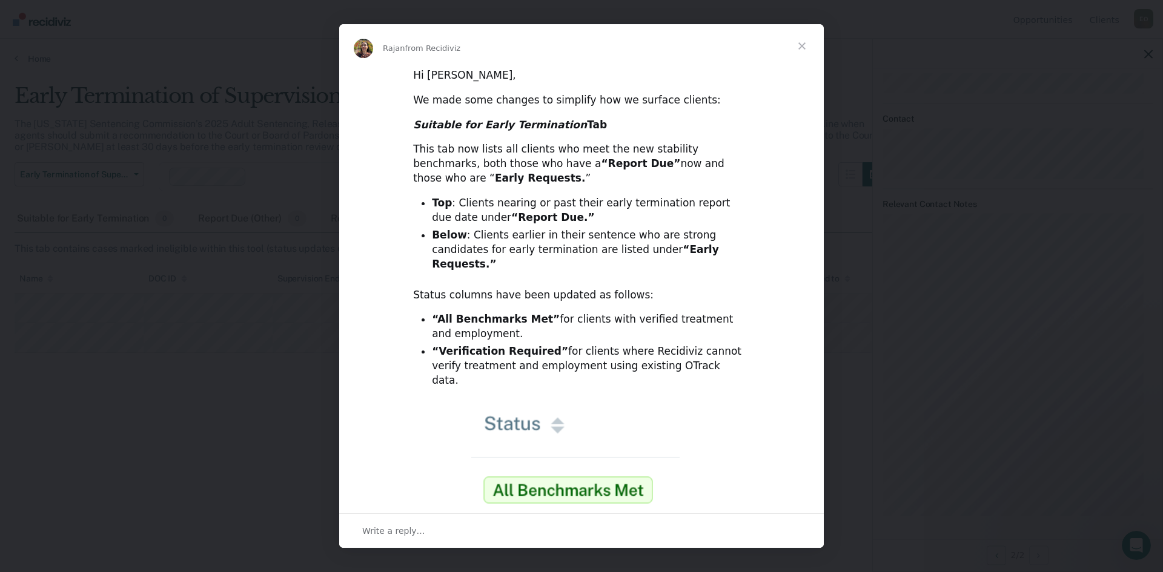
click at [799, 55] on span "Close" at bounding box center [802, 46] width 44 height 44
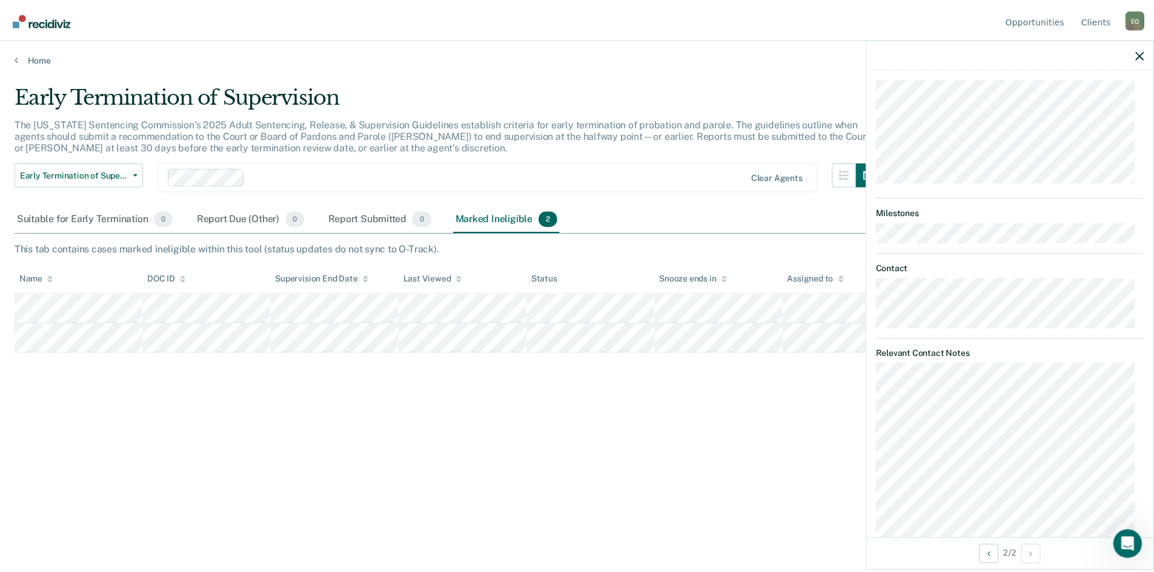
scroll to position [676, 0]
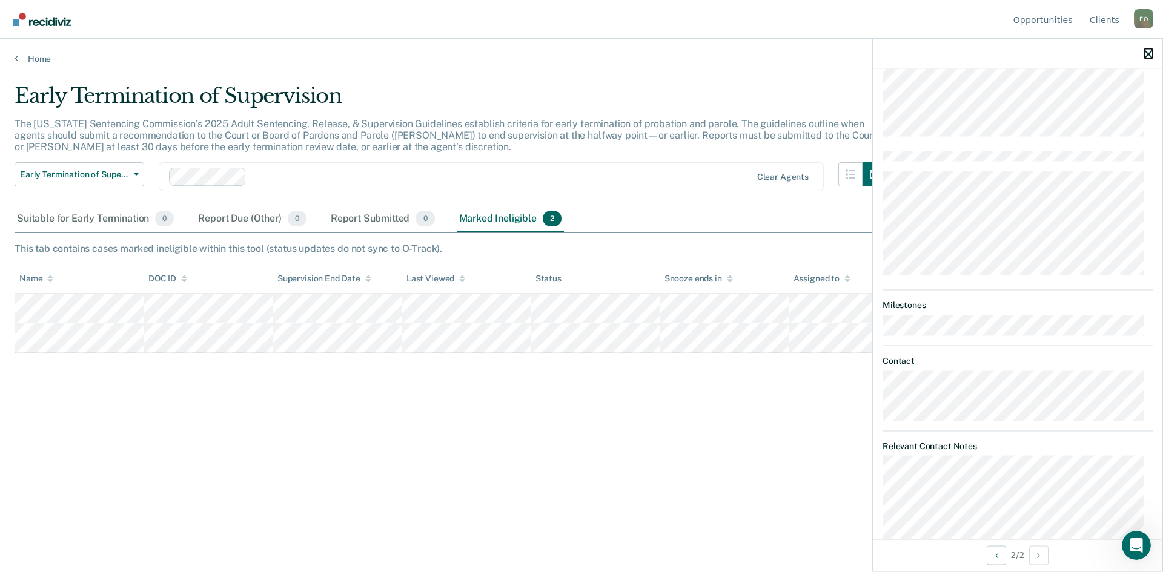
click at [1151, 54] on icon "button" at bounding box center [1148, 54] width 8 height 8
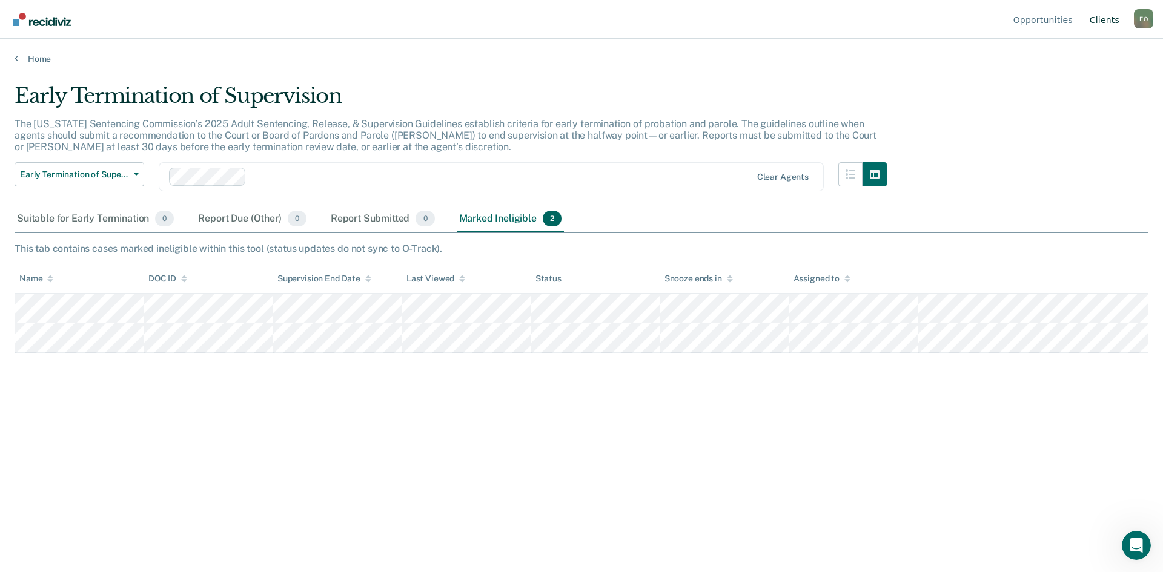
click at [1113, 16] on link "Client s" at bounding box center [1104, 19] width 35 height 39
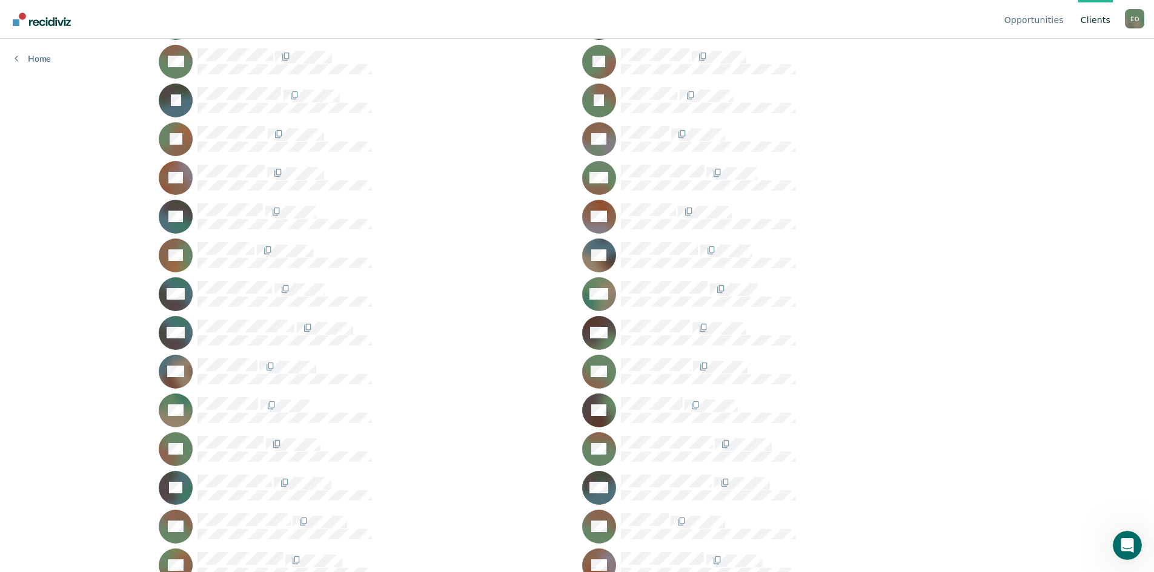
scroll to position [485, 0]
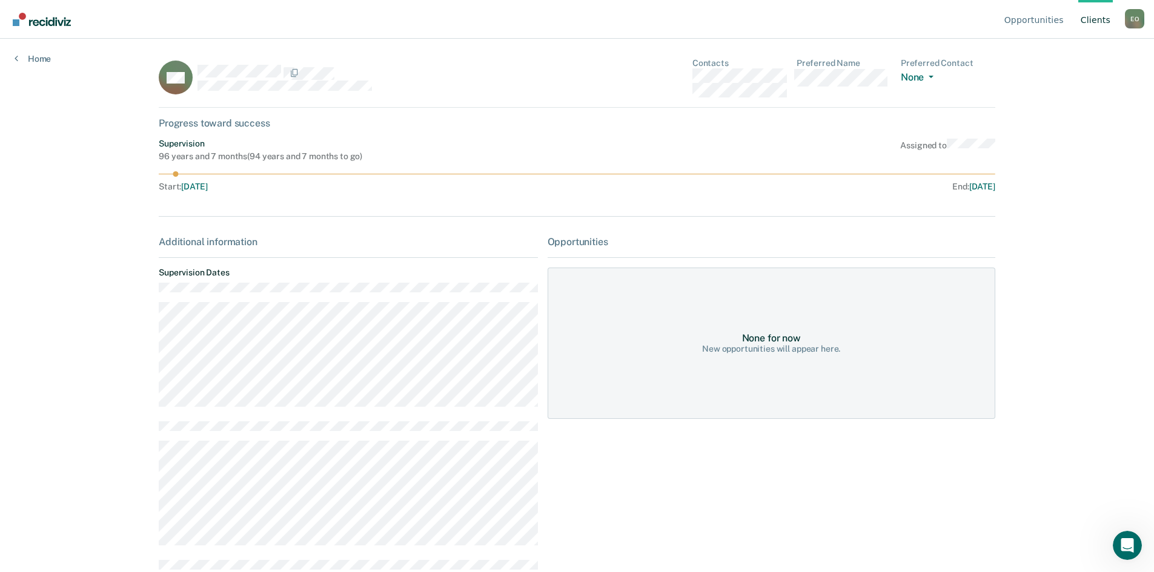
click at [602, 237] on div "Opportunities" at bounding box center [771, 242] width 448 height 12
click at [297, 169] on div "Supervision 96 years and 7 months ( 94 years and 7 months to go ) Assigned to S…" at bounding box center [577, 168] width 836 height 58
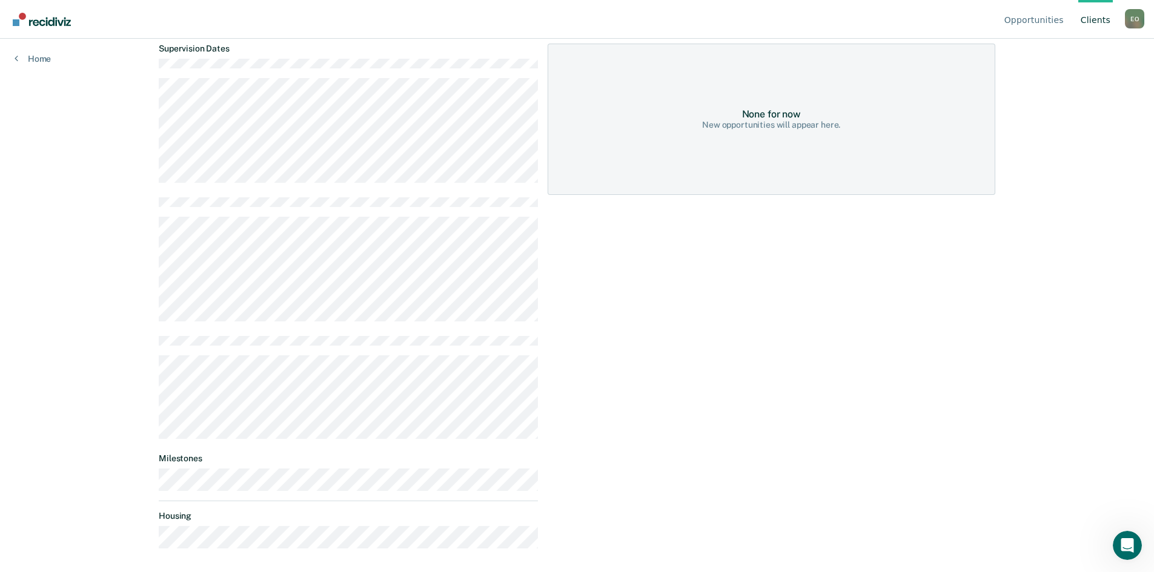
scroll to position [225, 0]
click at [36, 55] on link "Home" at bounding box center [33, 58] width 36 height 11
